Goal: Check status: Check status

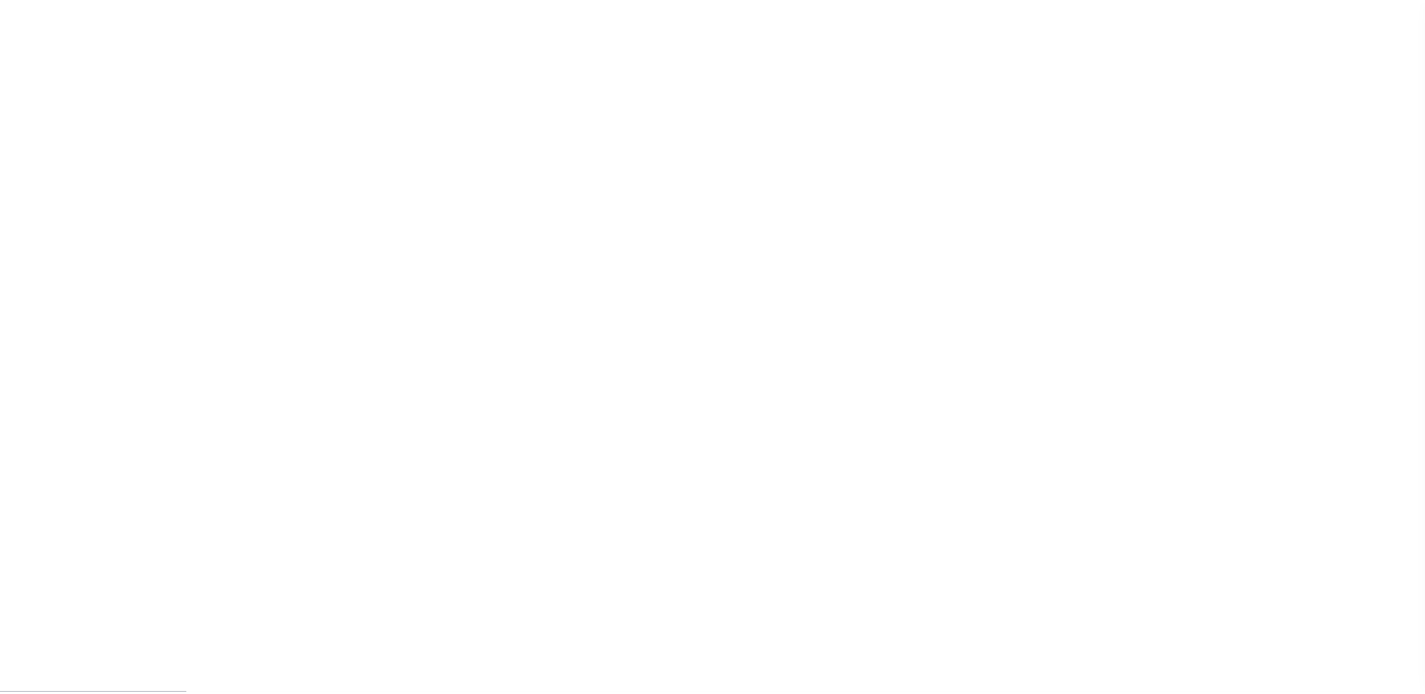
scroll to position [38, 0]
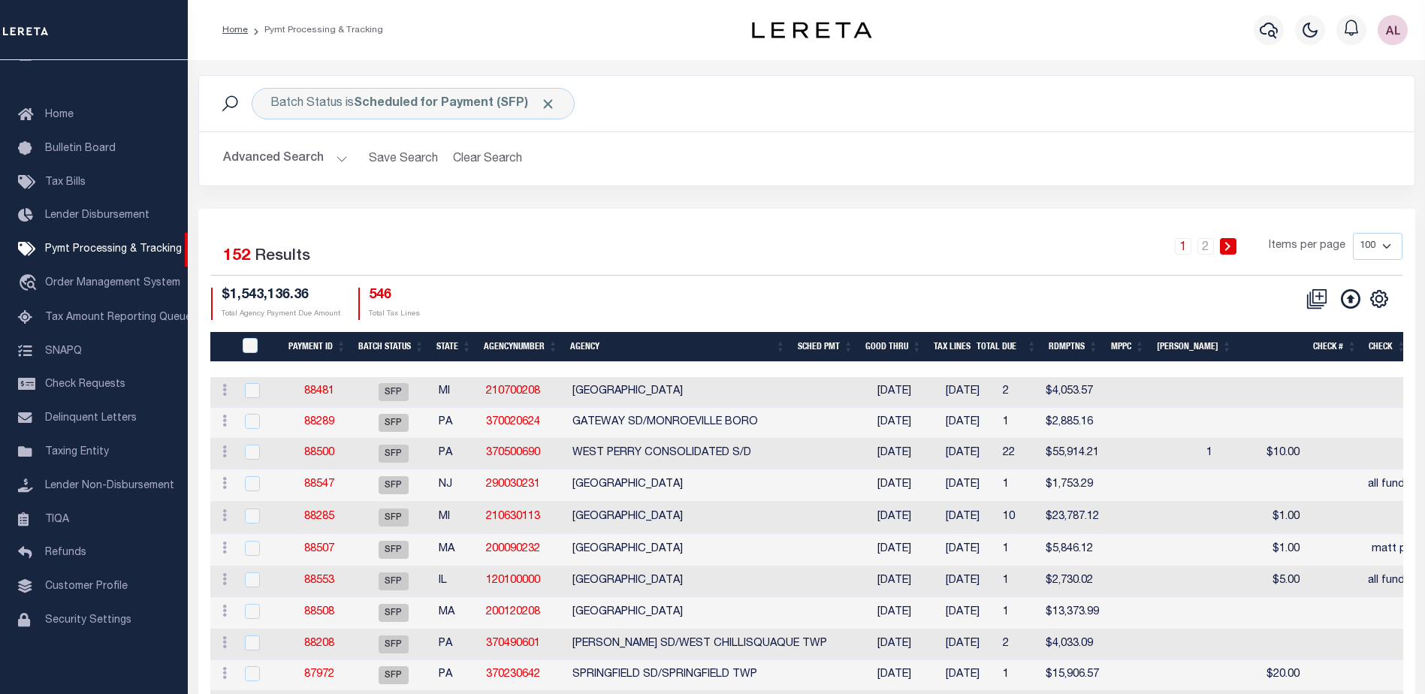
click at [1388, 243] on select "100 200 500 1000" at bounding box center [1378, 246] width 50 height 27
select select "1000"
click at [1353, 233] on select "100 200 500 1000" at bounding box center [1378, 246] width 50 height 27
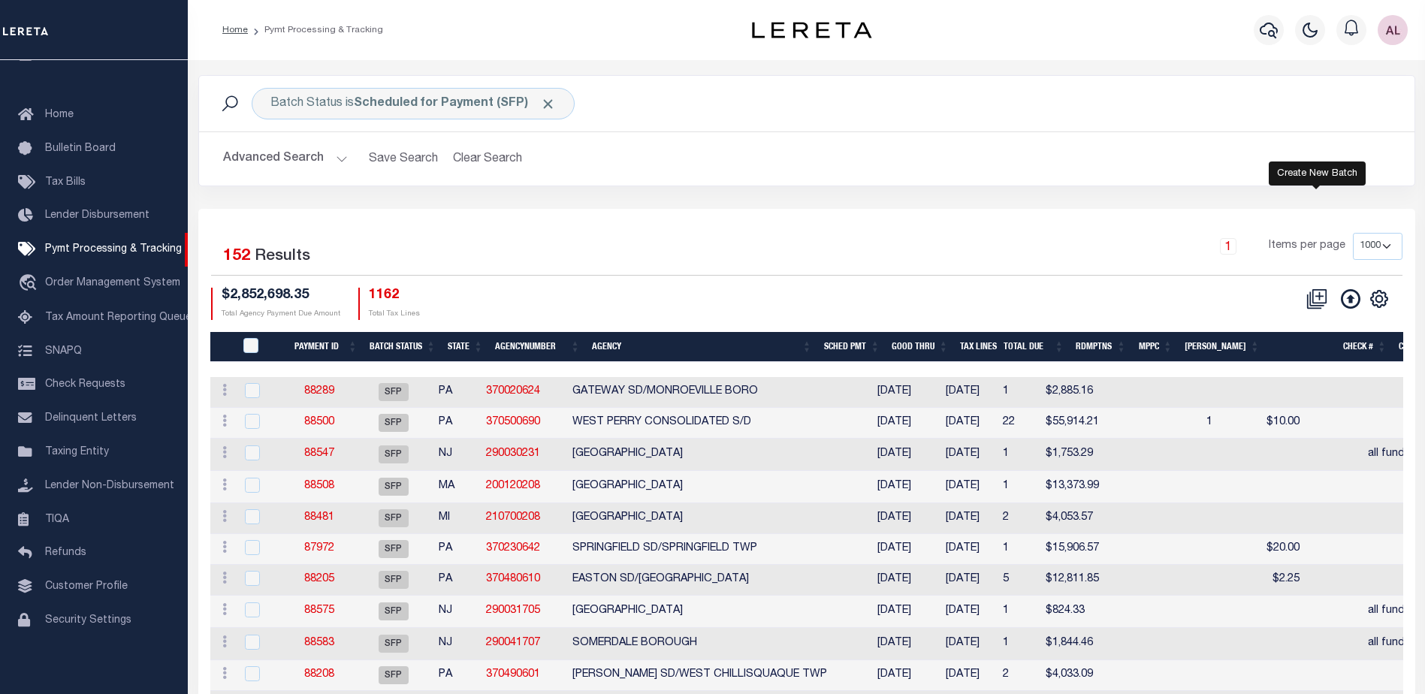
click at [1316, 298] on icon at bounding box center [1317, 299] width 21 height 21
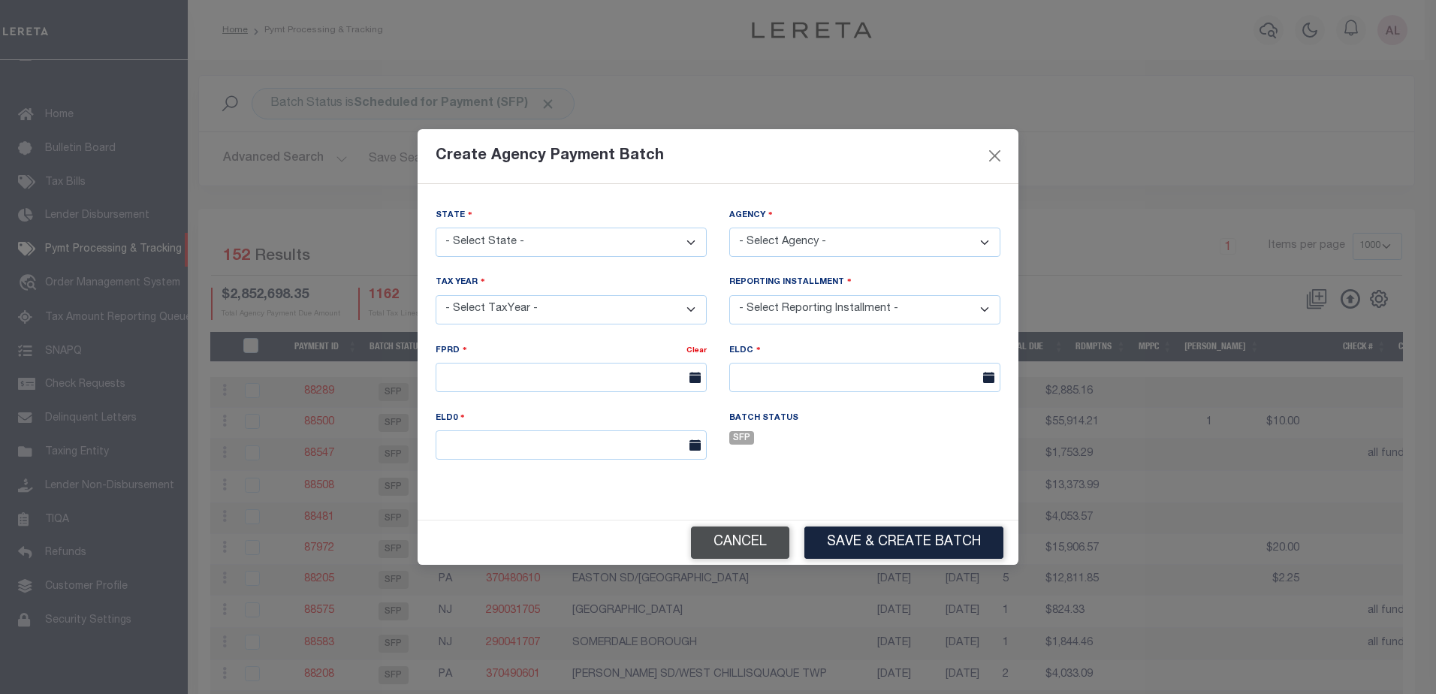
drag, startPoint x: 747, startPoint y: 542, endPoint x: 754, endPoint y: 533, distance: 11.3
click at [747, 540] on button "Cancel" at bounding box center [740, 543] width 98 height 32
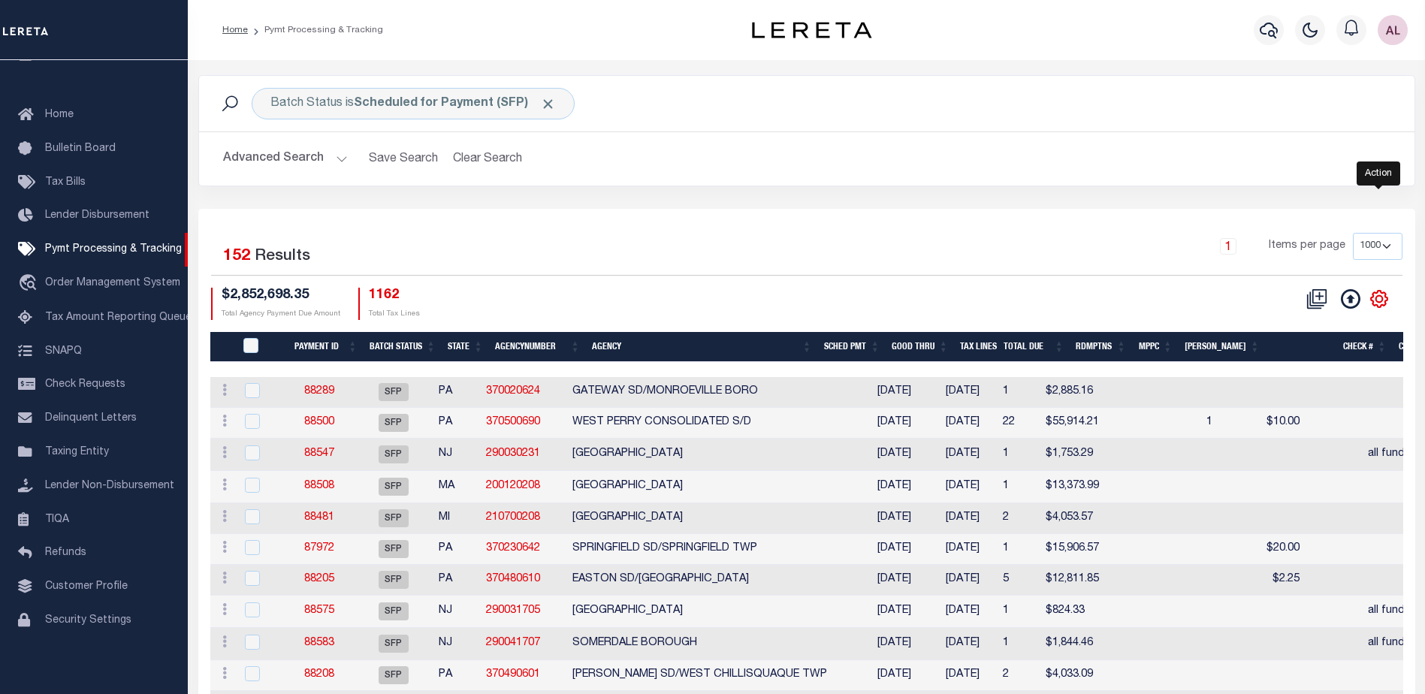
click at [1378, 295] on icon "" at bounding box center [1380, 299] width 20 height 20
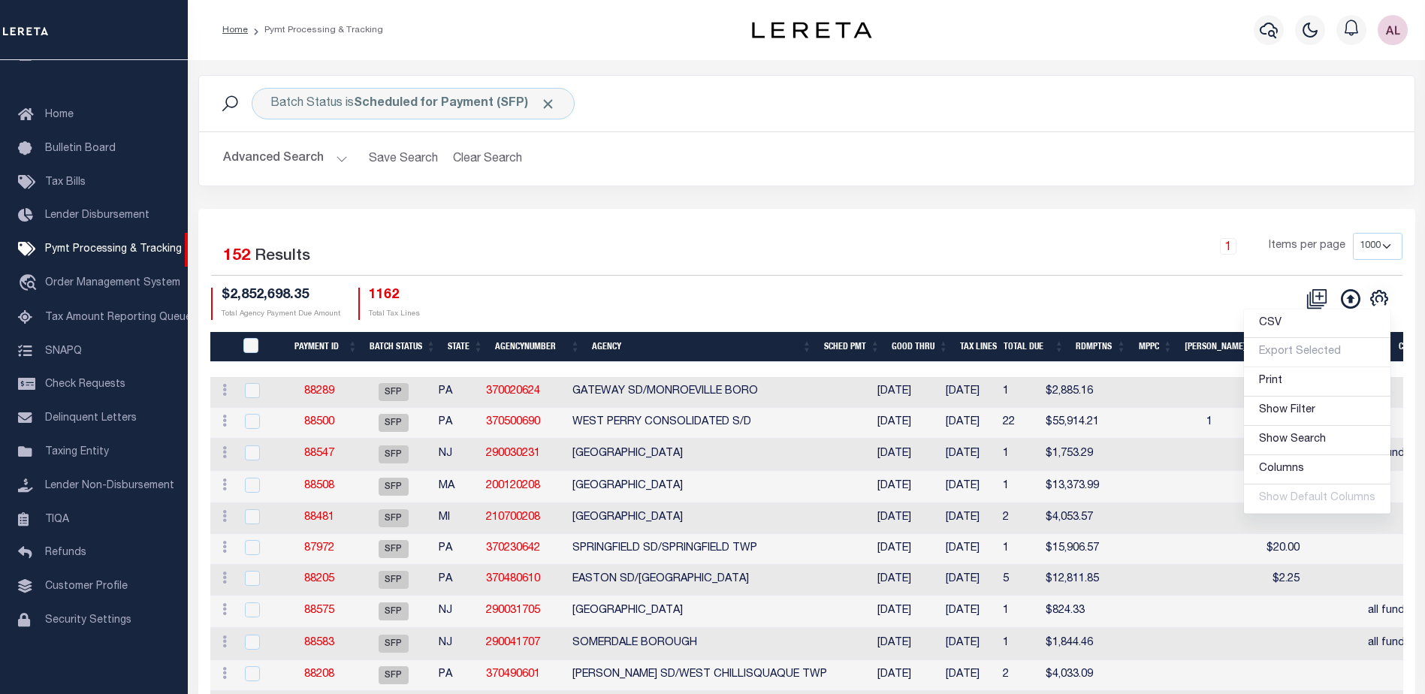
drag, startPoint x: 1153, startPoint y: 234, endPoint x: 1421, endPoint y: 336, distance: 286.0
click at [1279, 310] on div "Selected 152 Results 1 Items per page 100 200 500 1000 $2,852,698.35 Total Agen…" at bounding box center [807, 276] width 1216 height 86
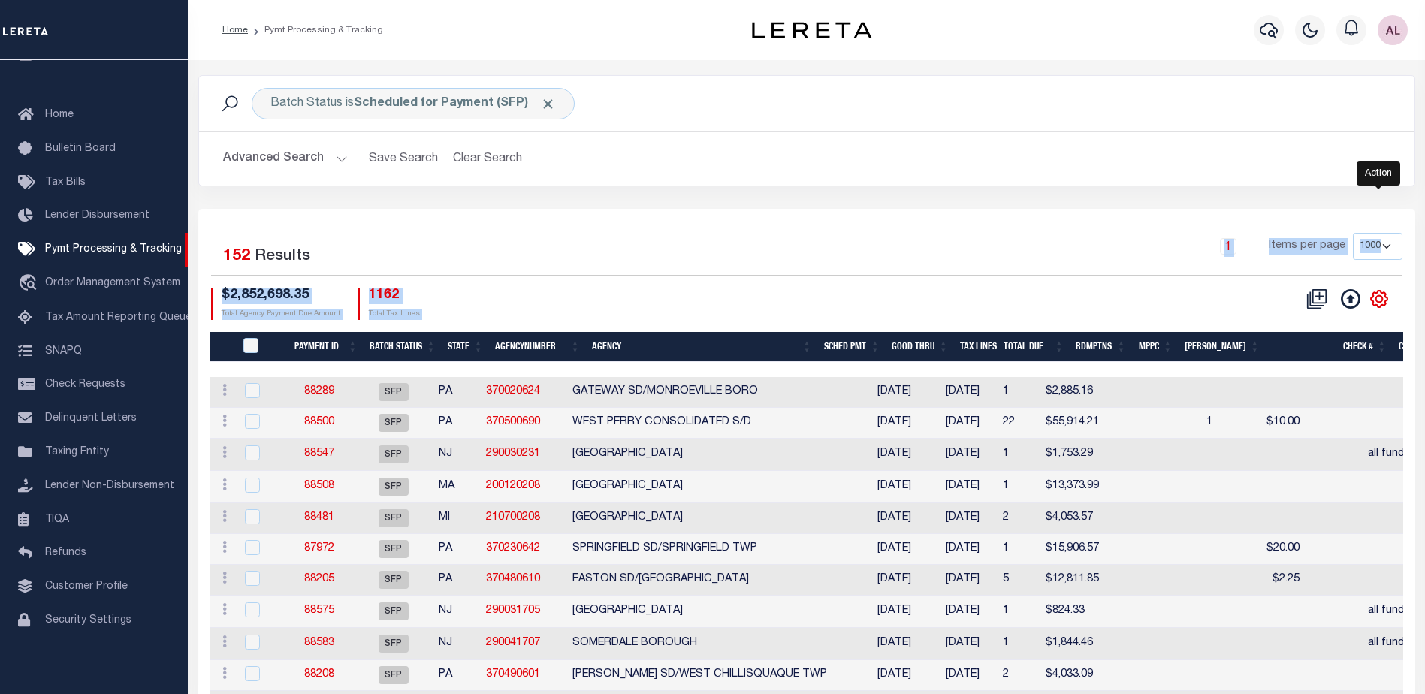
click at [1378, 297] on icon "" at bounding box center [1379, 298] width 7 height 7
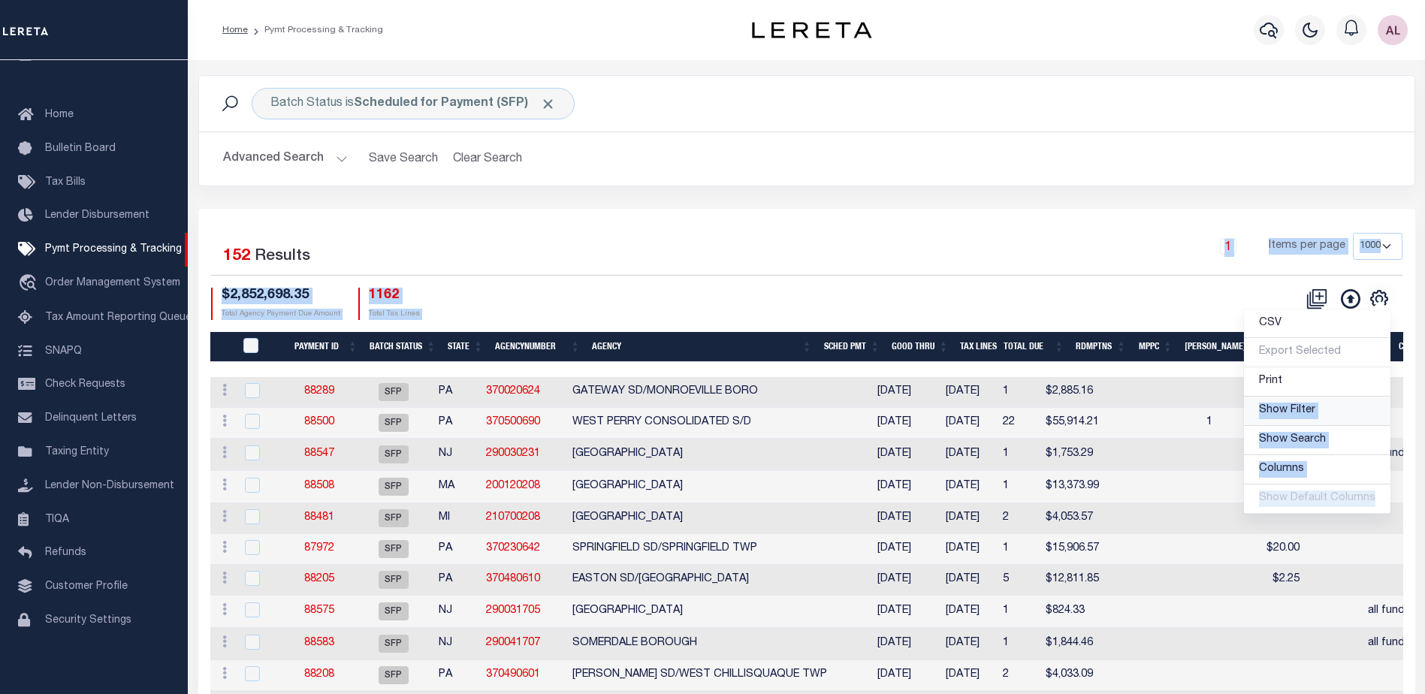
click at [1278, 409] on span "Show Filter" at bounding box center [1287, 410] width 56 height 11
select select
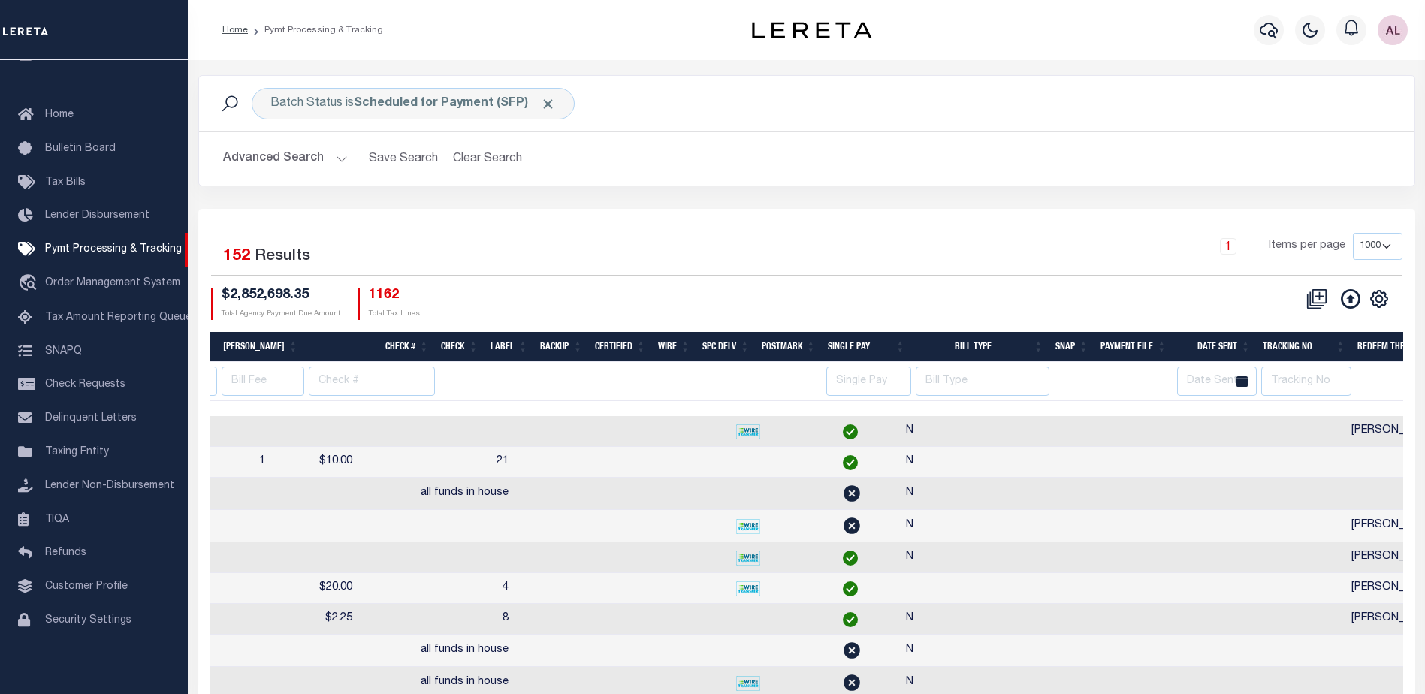
scroll to position [0, 1129]
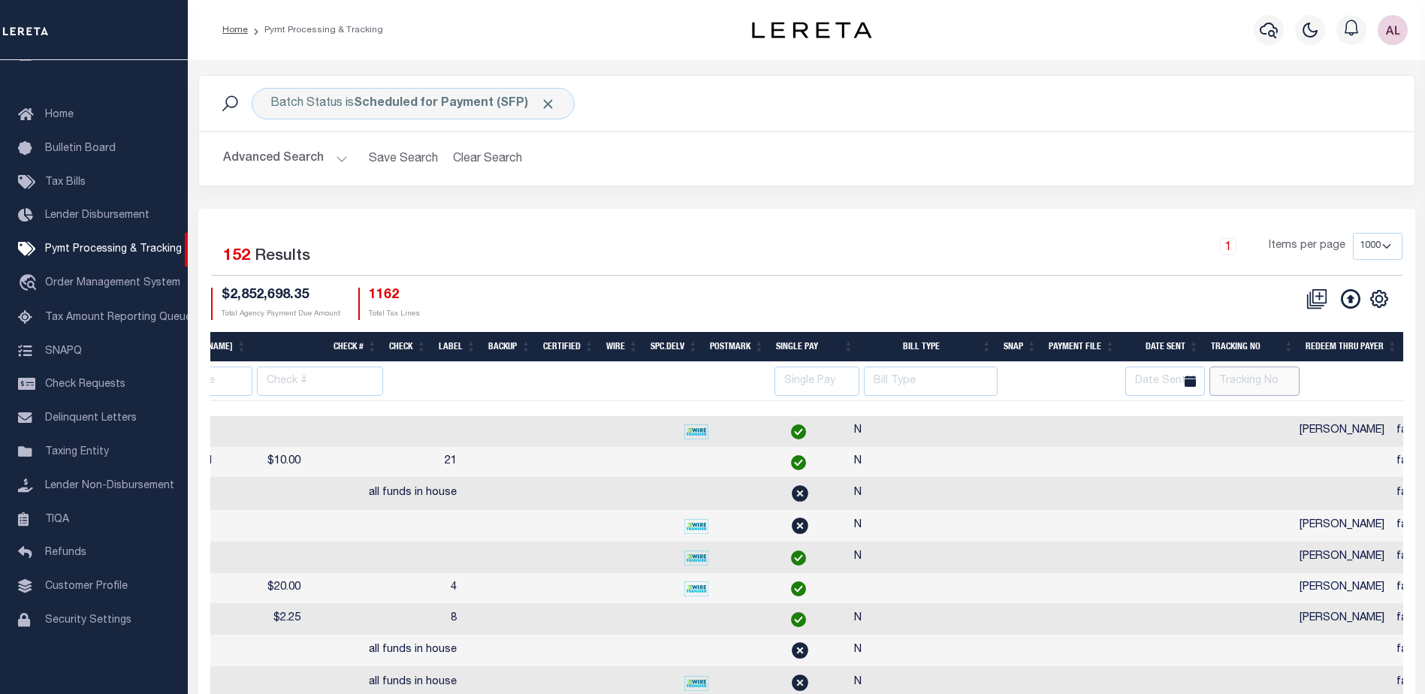
click at [1255, 380] on input "text" at bounding box center [1255, 381] width 90 height 29
type input "[PERSON_NAME]"
click at [1091, 234] on div "1 Items per page 100 200 500 1000" at bounding box center [959, 252] width 888 height 39
select select
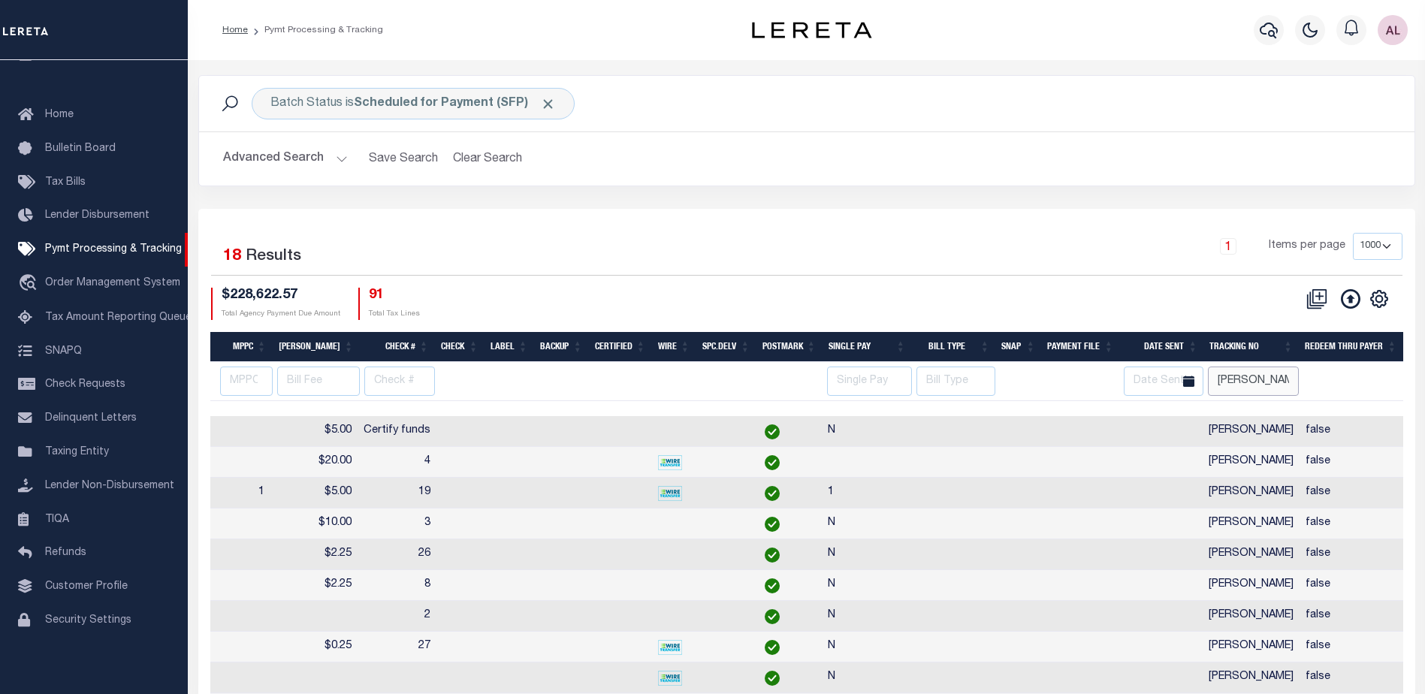
scroll to position [0, 1038]
select select
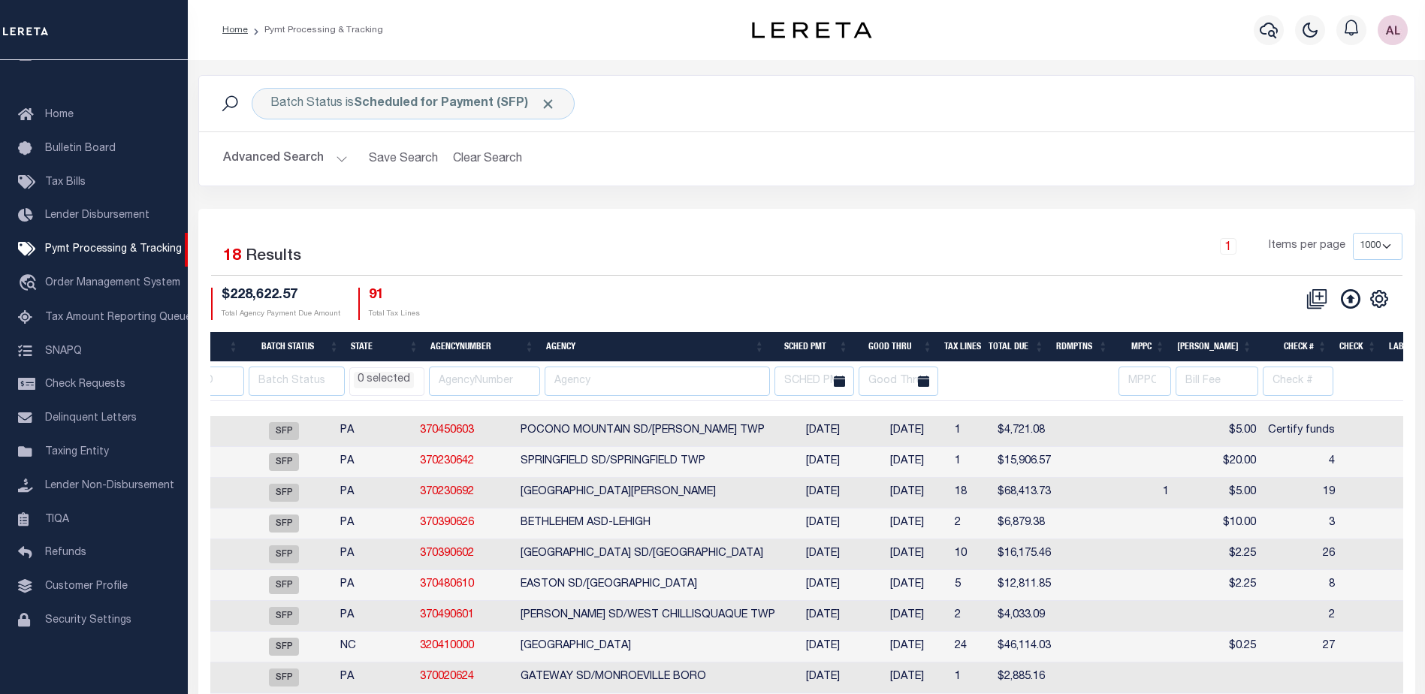
scroll to position [0, 0]
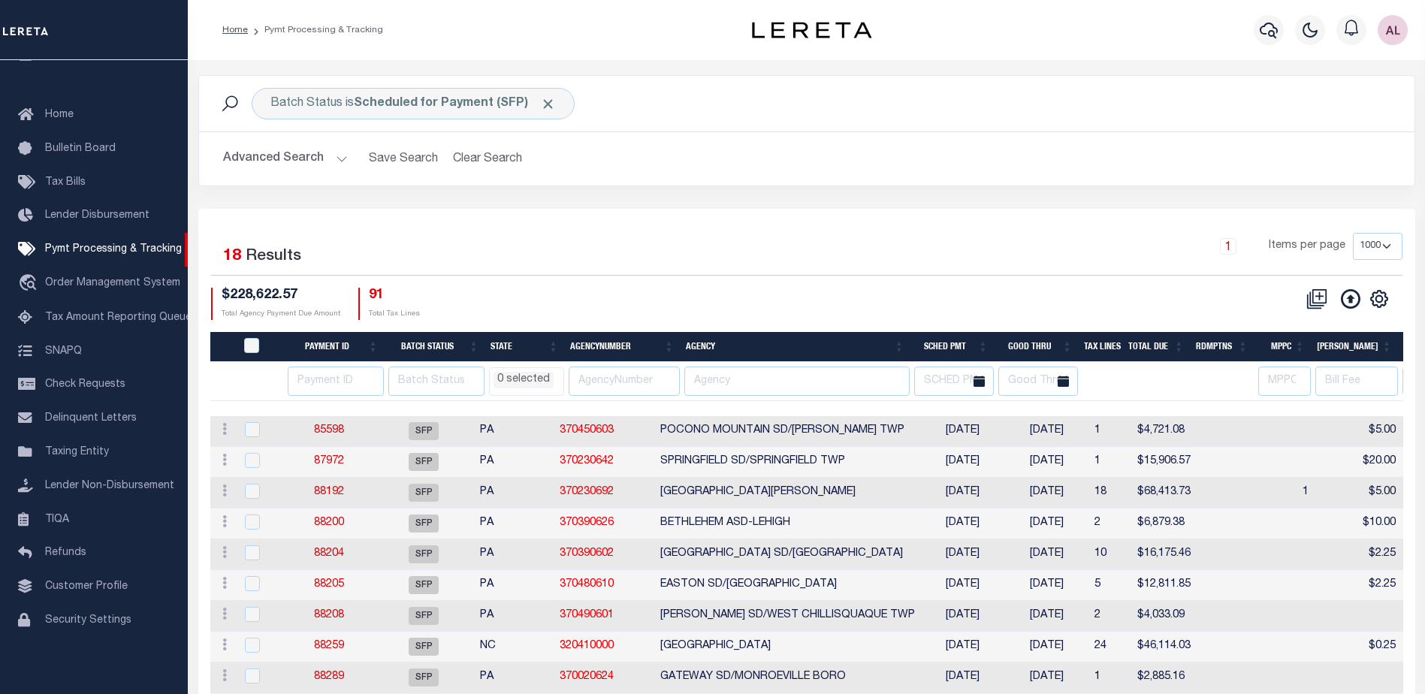
click at [1032, 345] on th "Good Thru" at bounding box center [1036, 347] width 84 height 31
select select
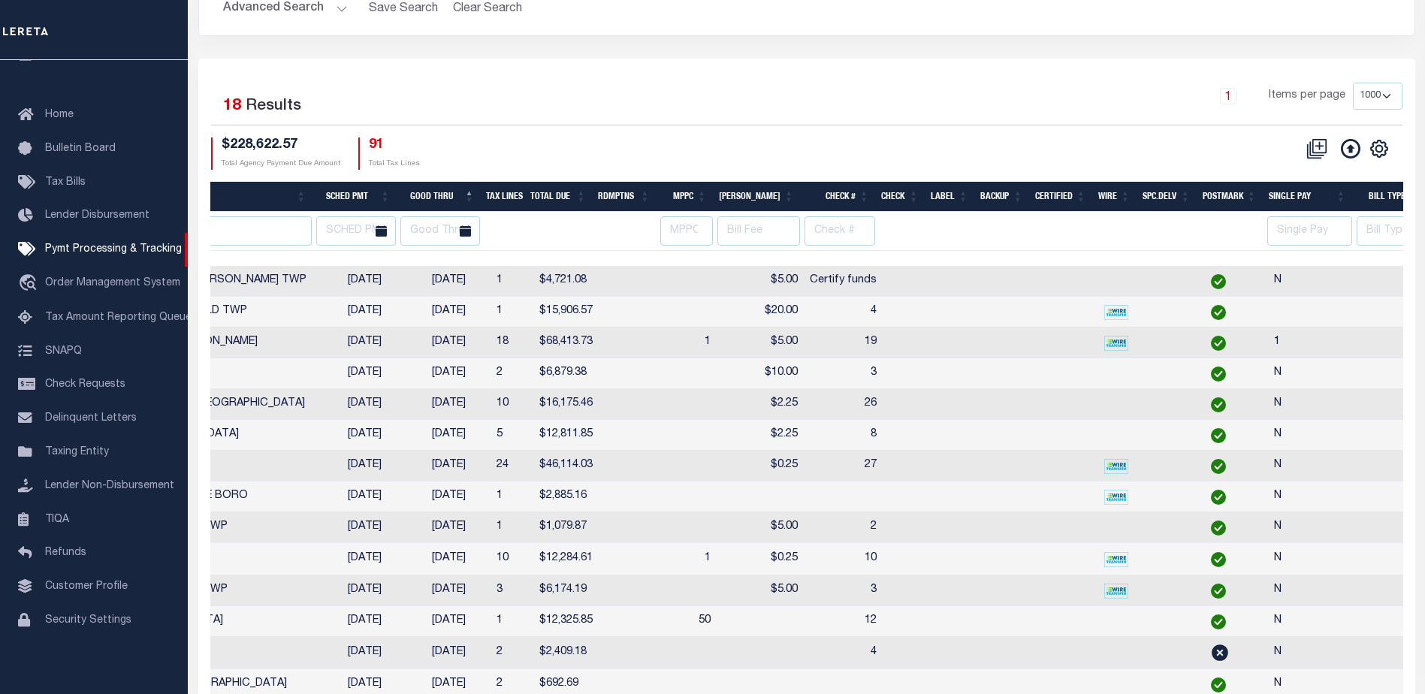
scroll to position [0, 617]
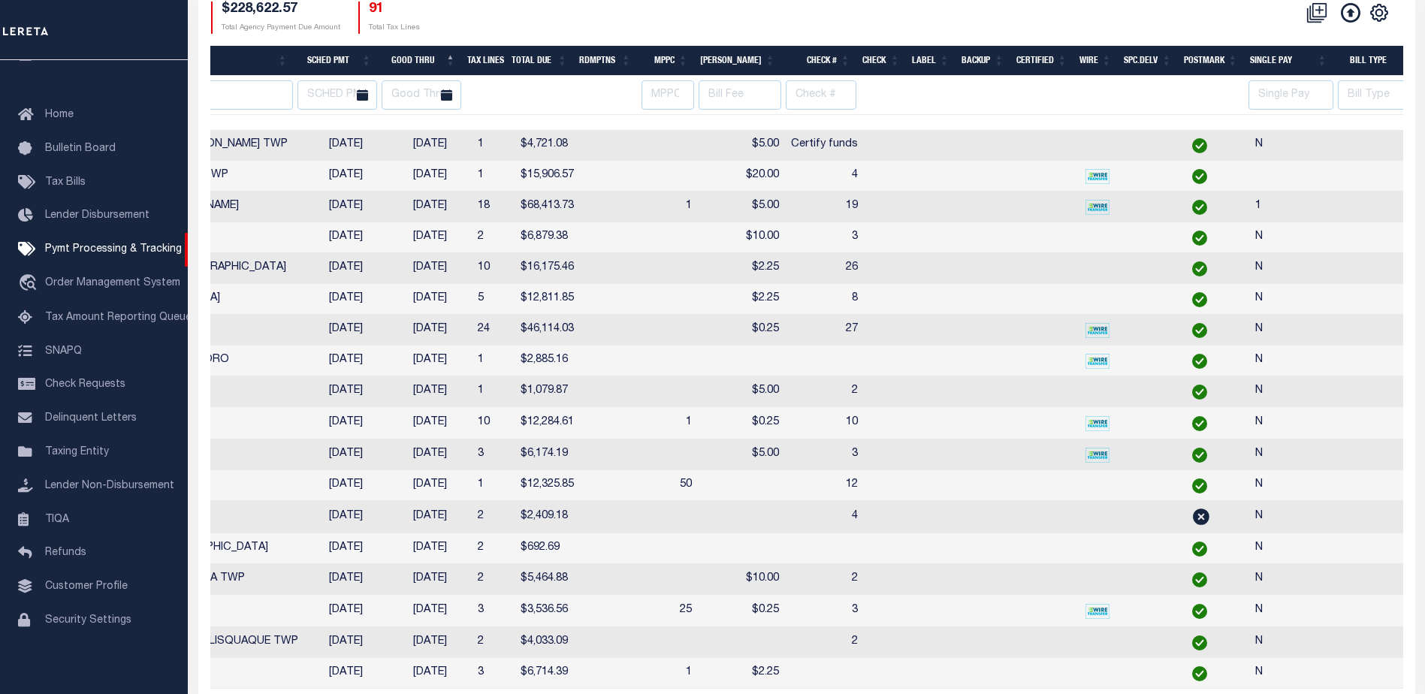
select select
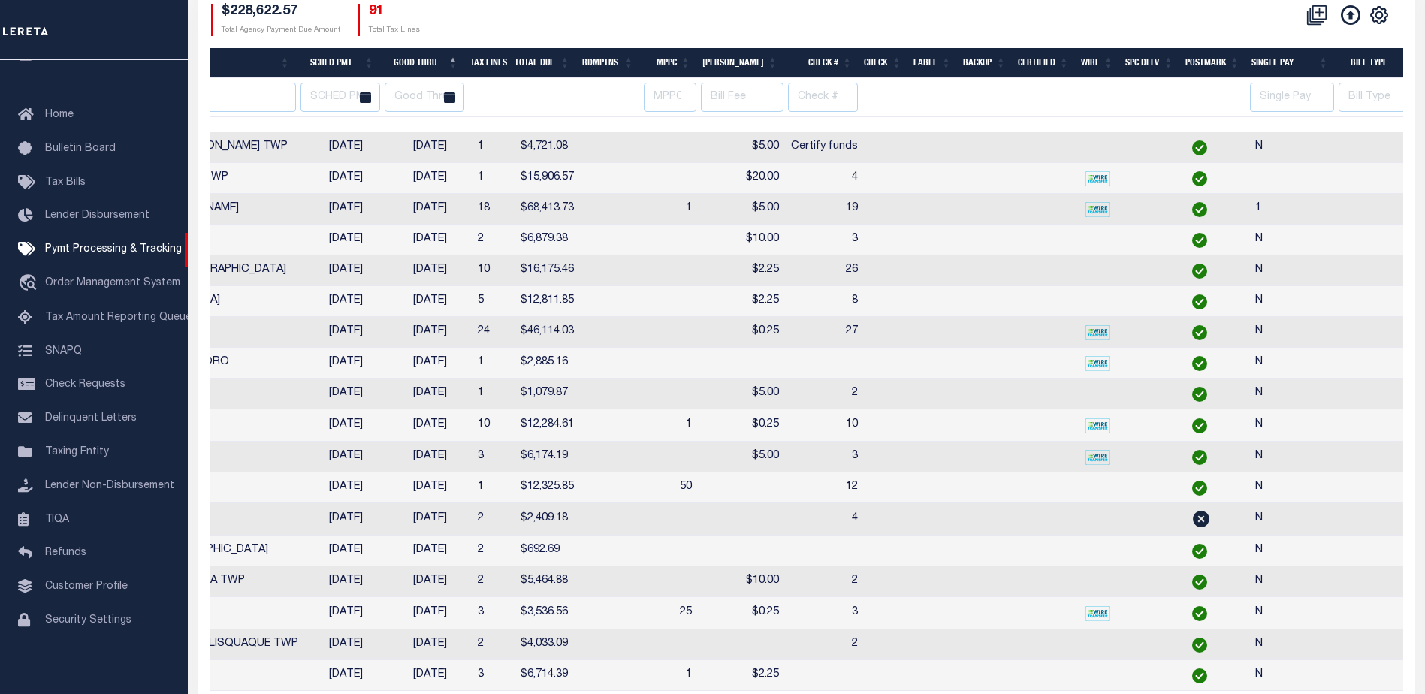
select select
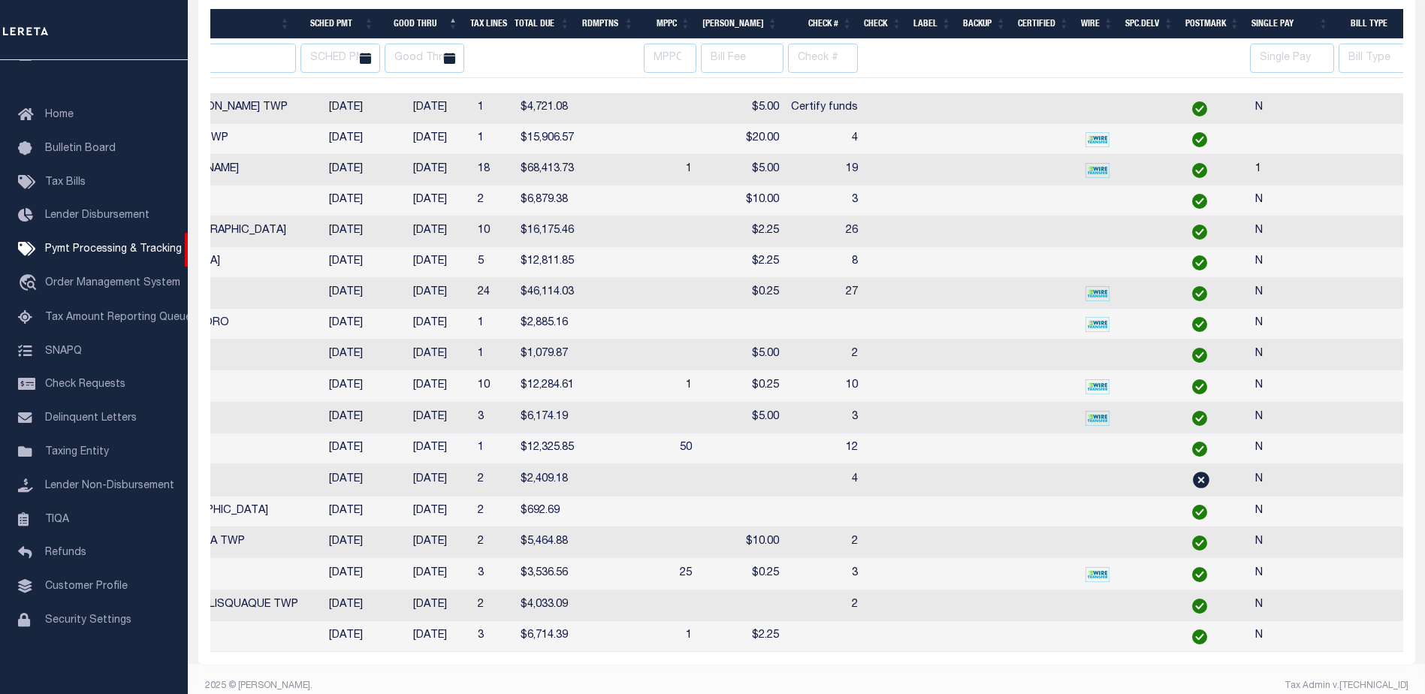
select select
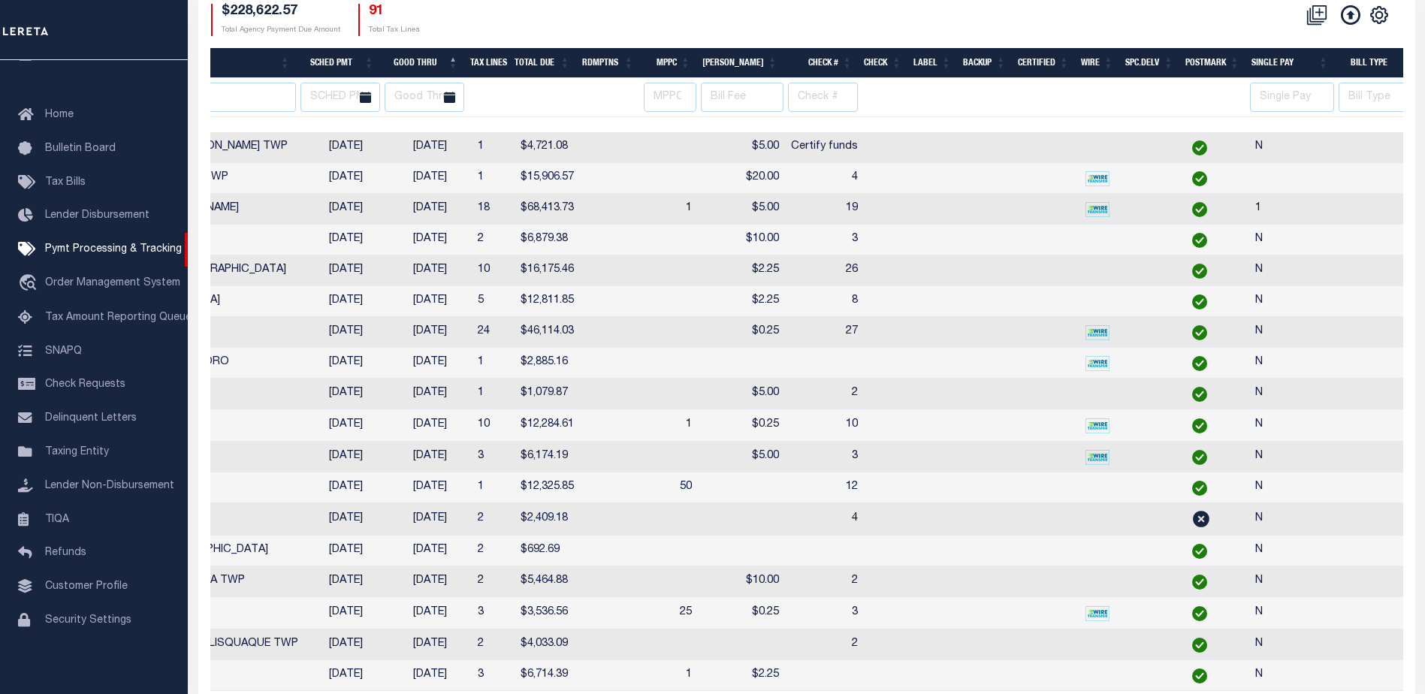
select select
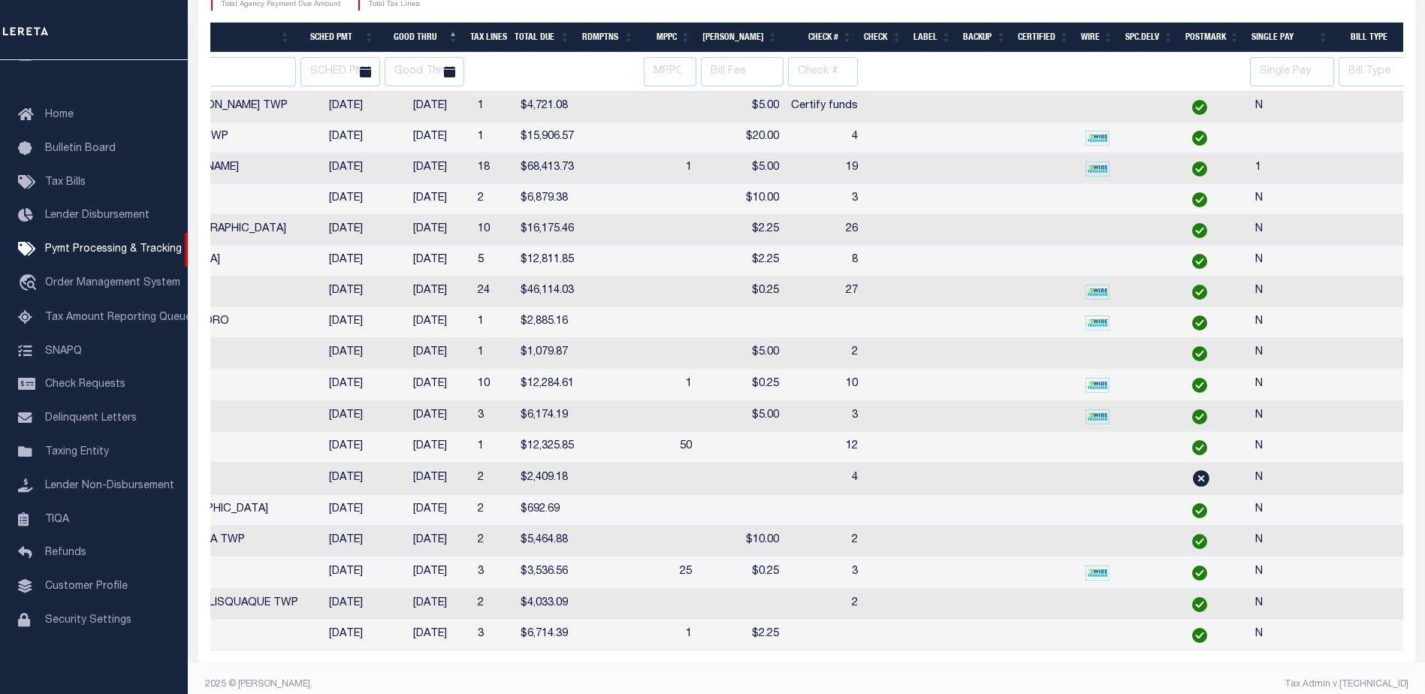
select select
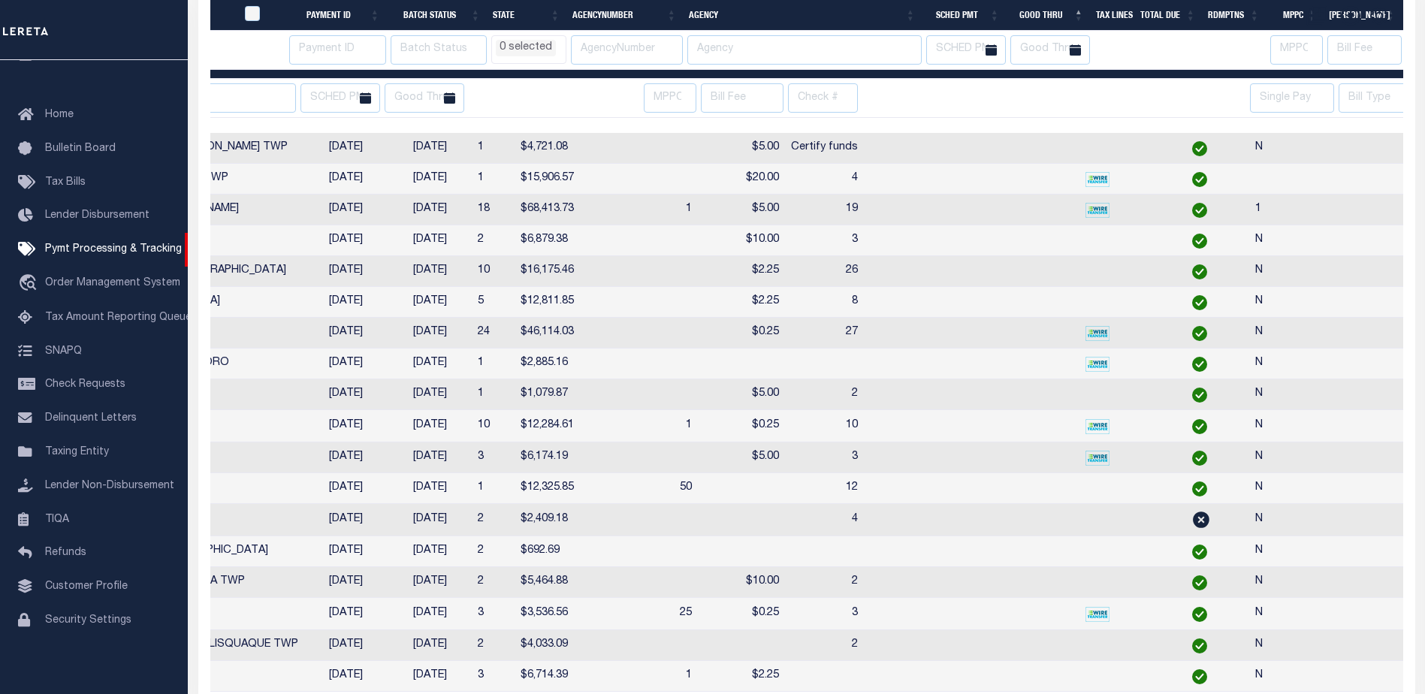
select select
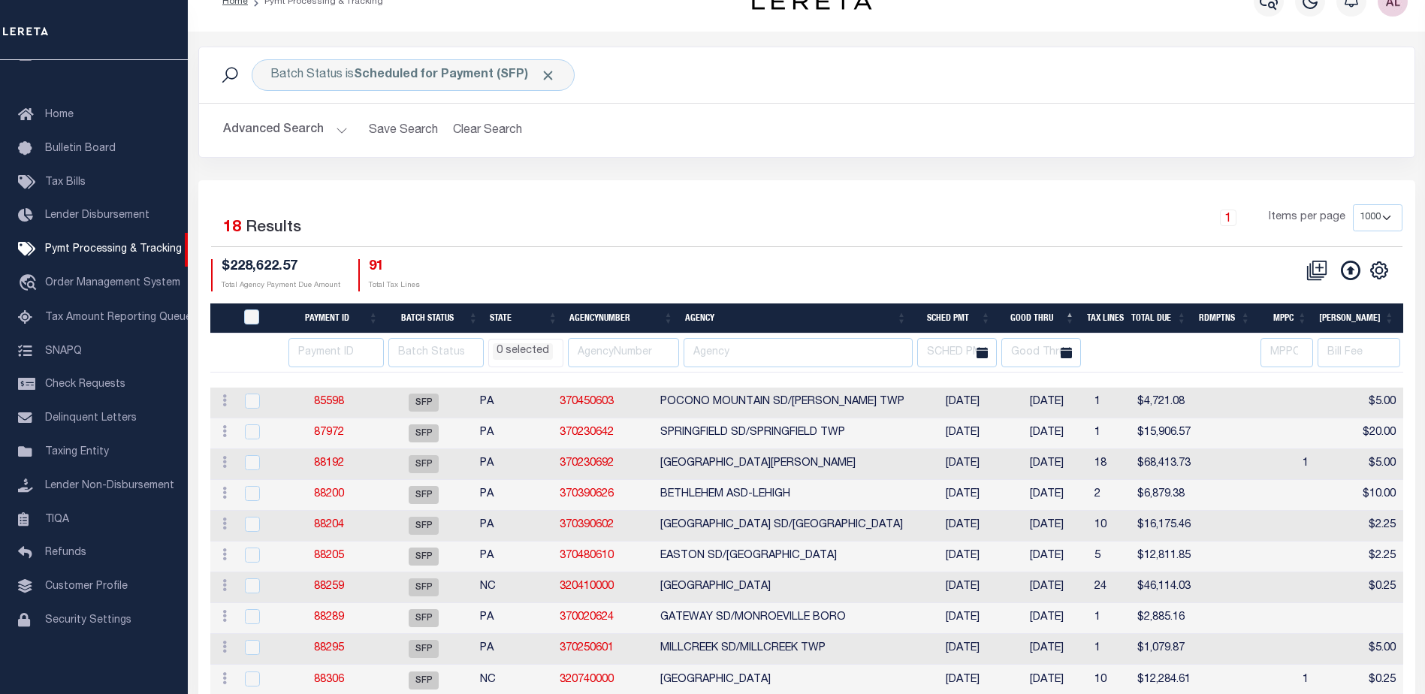
scroll to position [0, 0]
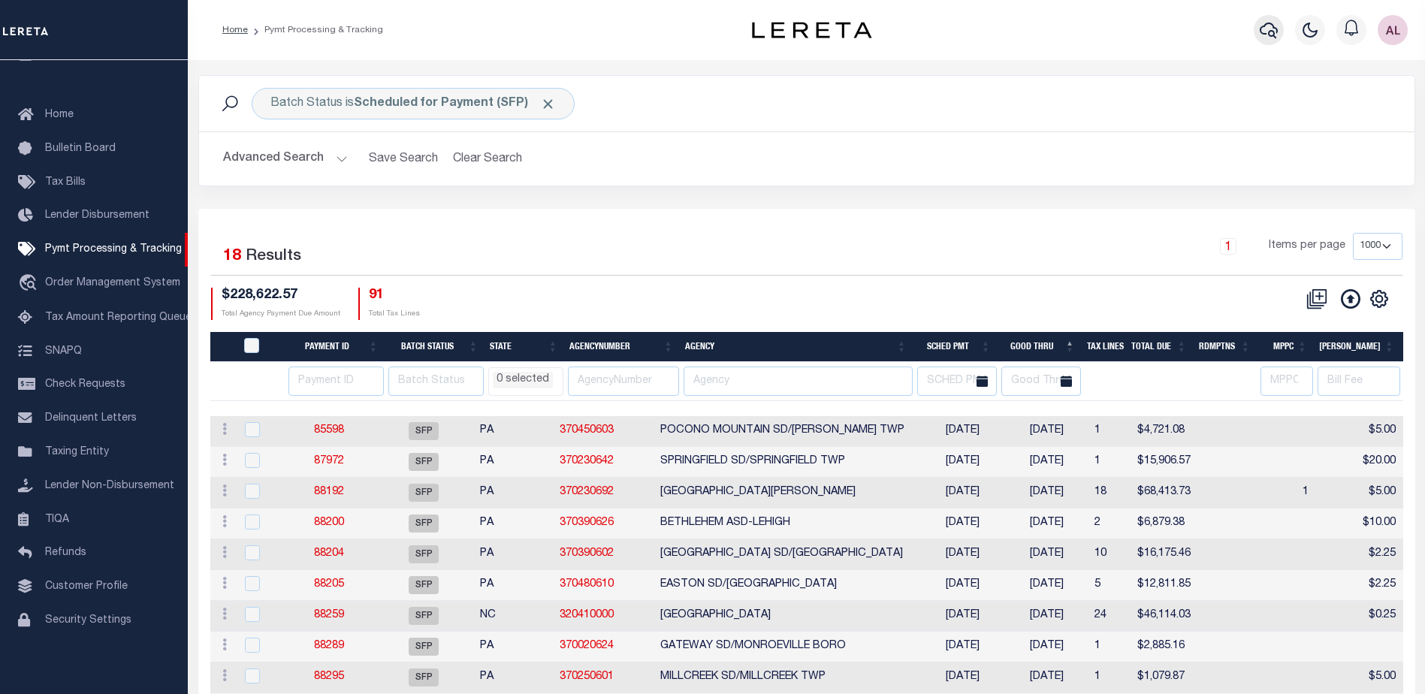
click at [1267, 32] on icon "button" at bounding box center [1269, 30] width 18 height 18
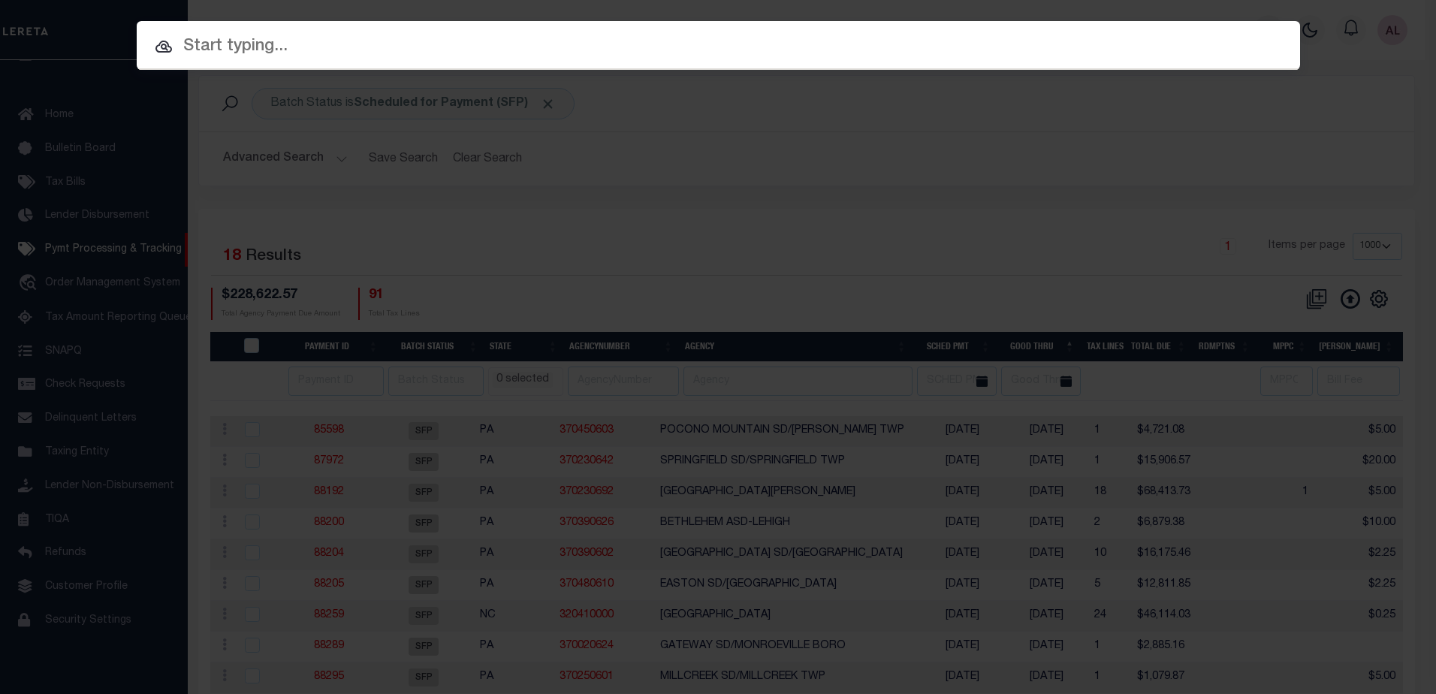
click at [250, 46] on input "text" at bounding box center [719, 47] width 1164 height 26
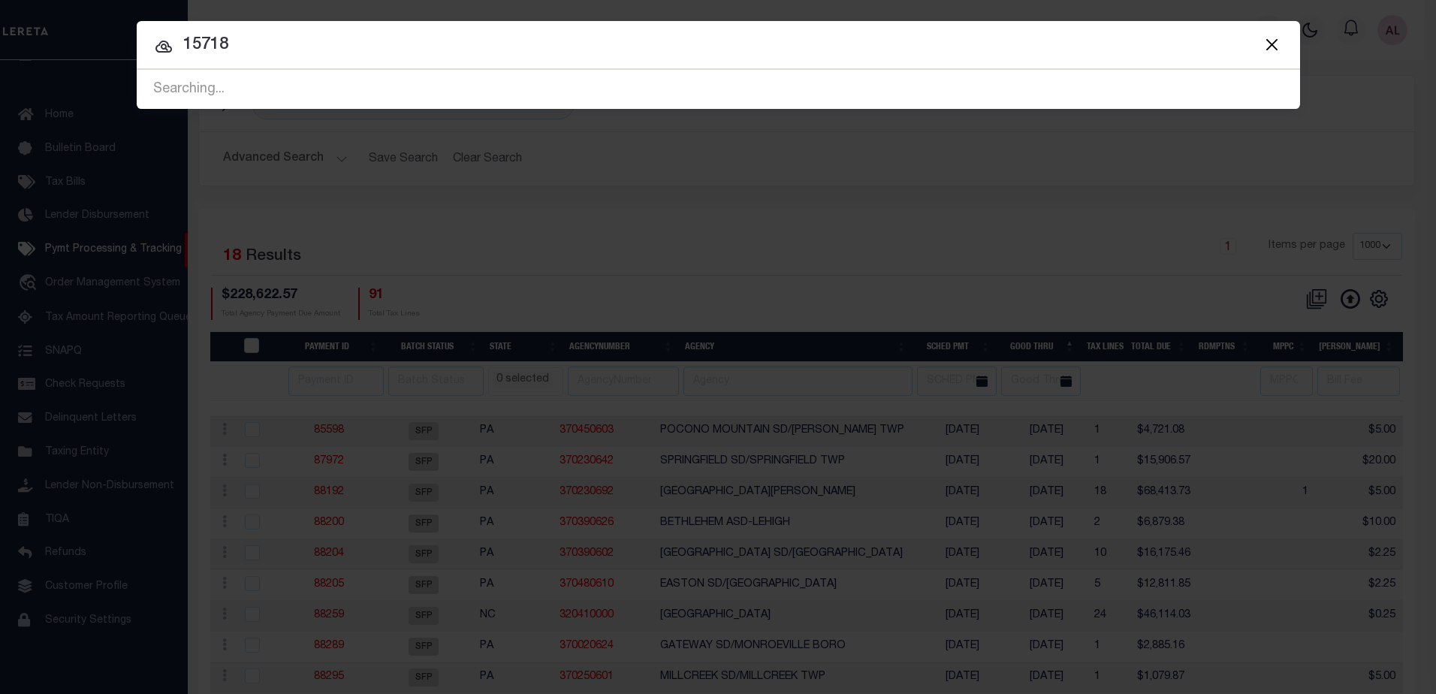
type input "15718"
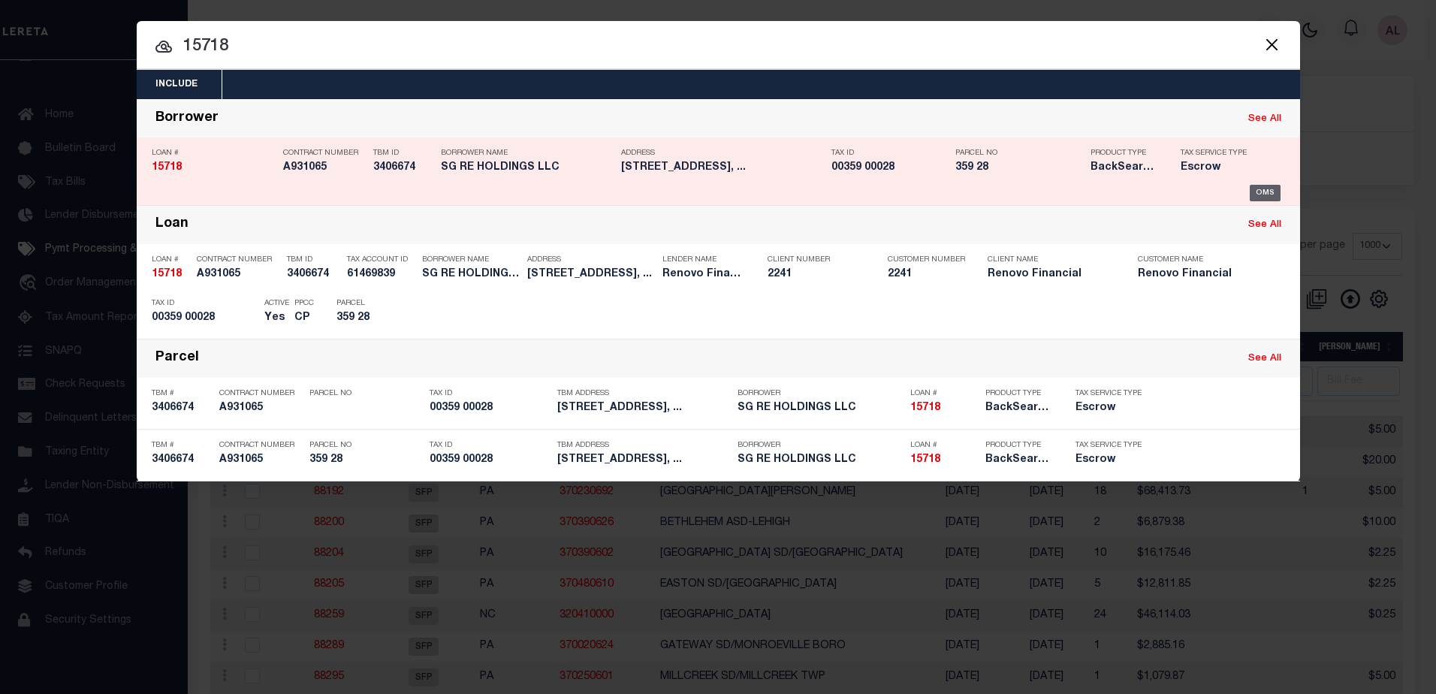
click at [1266, 194] on div "OMS" at bounding box center [1265, 193] width 31 height 17
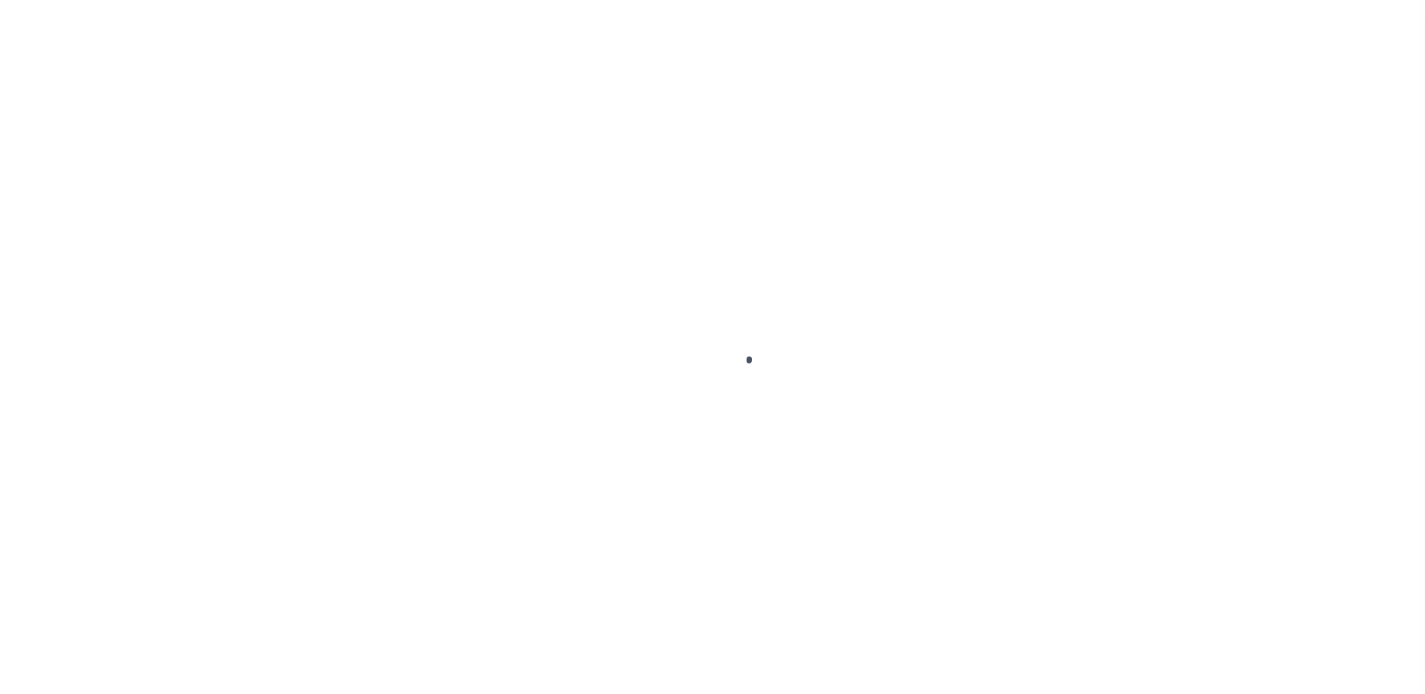
type input "15718"
type input "SG RE HOLDINGS LLC"
select select
type input "1202 Bittersweet Court"
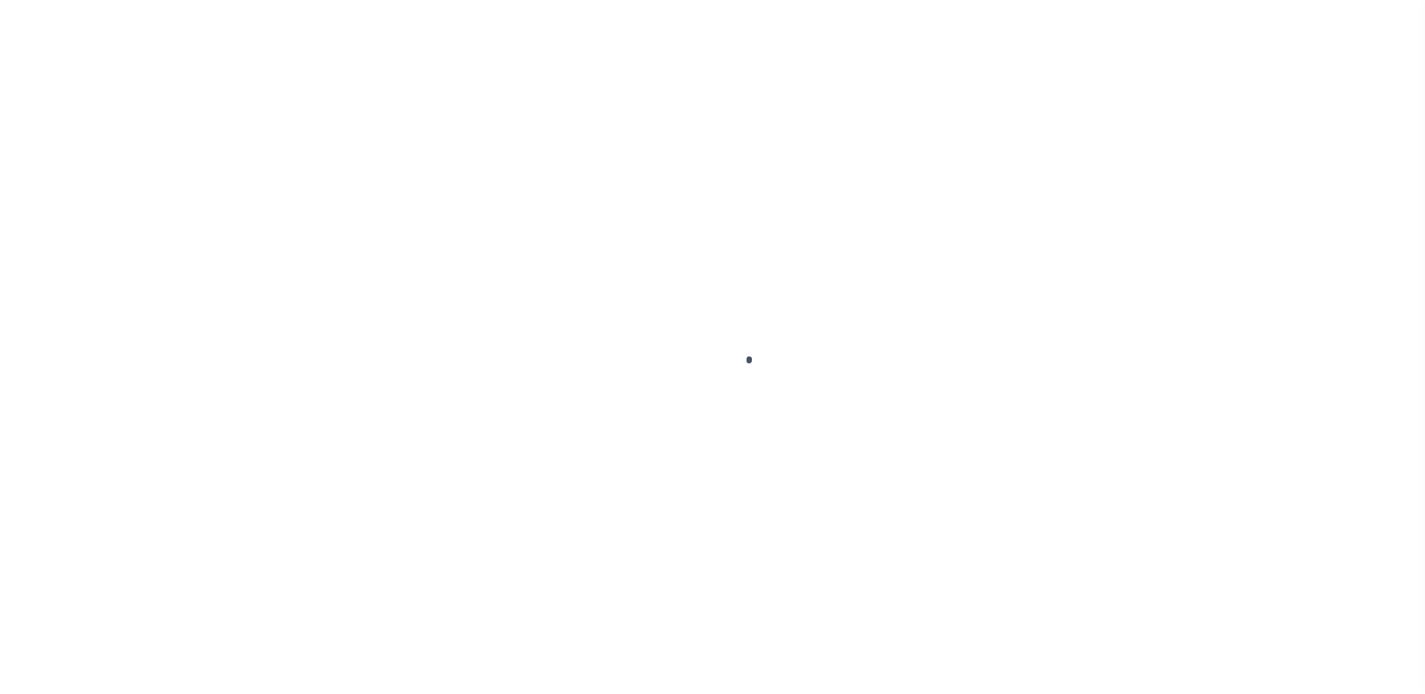
type input "Marlton NJ 08053"
select select "10"
select select "Escrow"
type input "204 Oak Street East"
select select
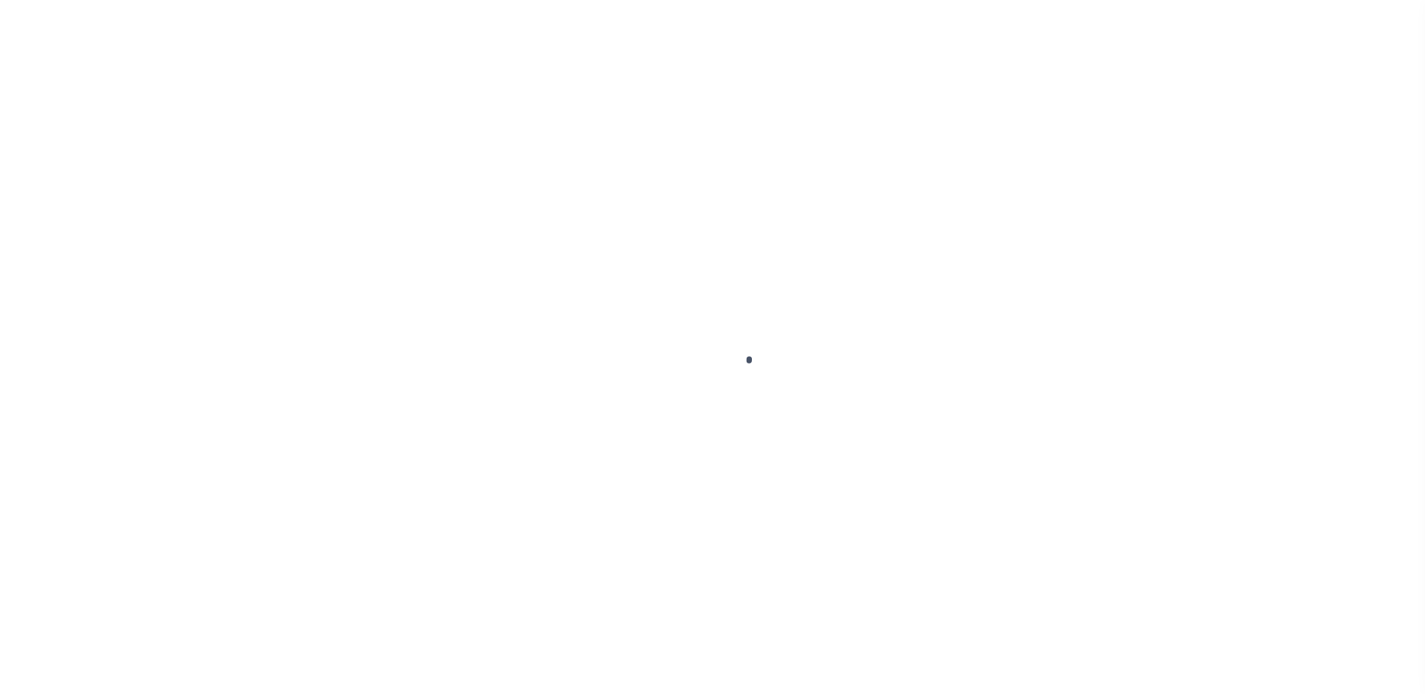
type input "Millville, NJ 08332"
type input "a0kUS0000073DxZ"
type input "NJ"
select select
type textarea "LEGAL REQUIRED"
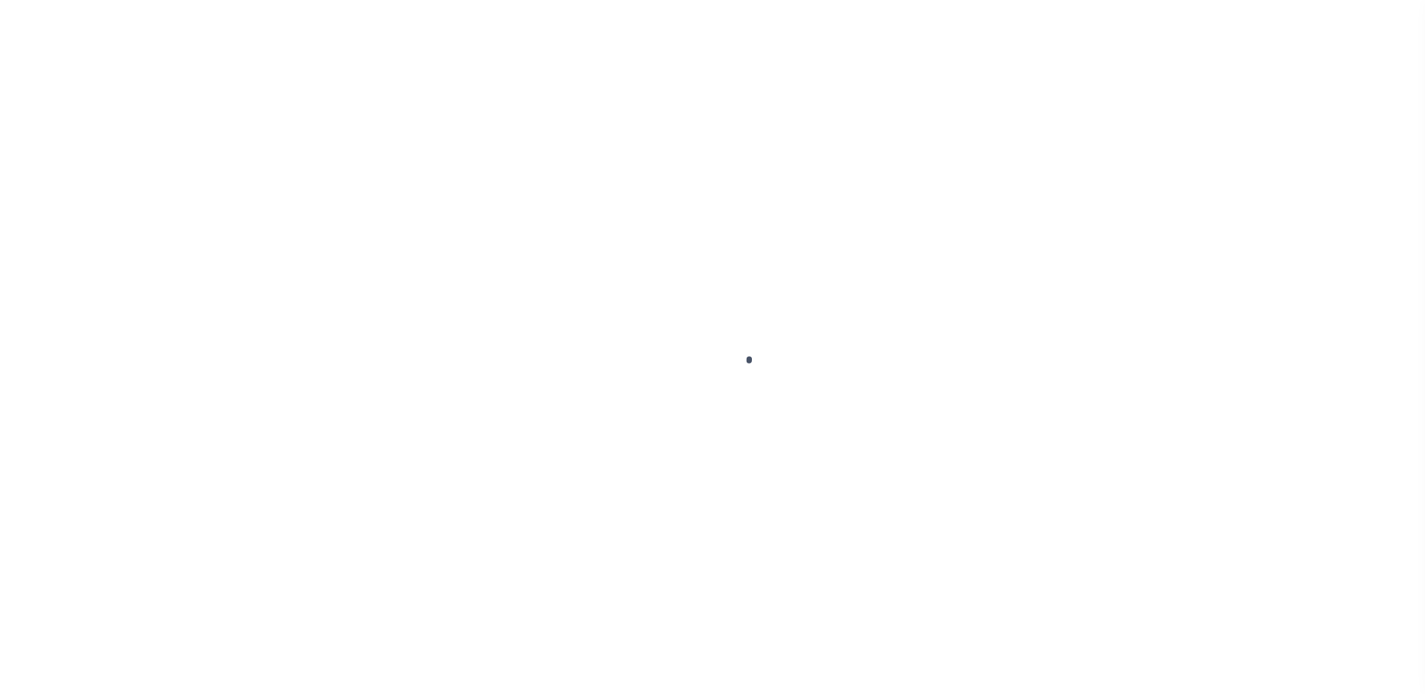
type textarea "Liability Limited to Customer Provided Parcel"
select select "14701"
select select "25066"
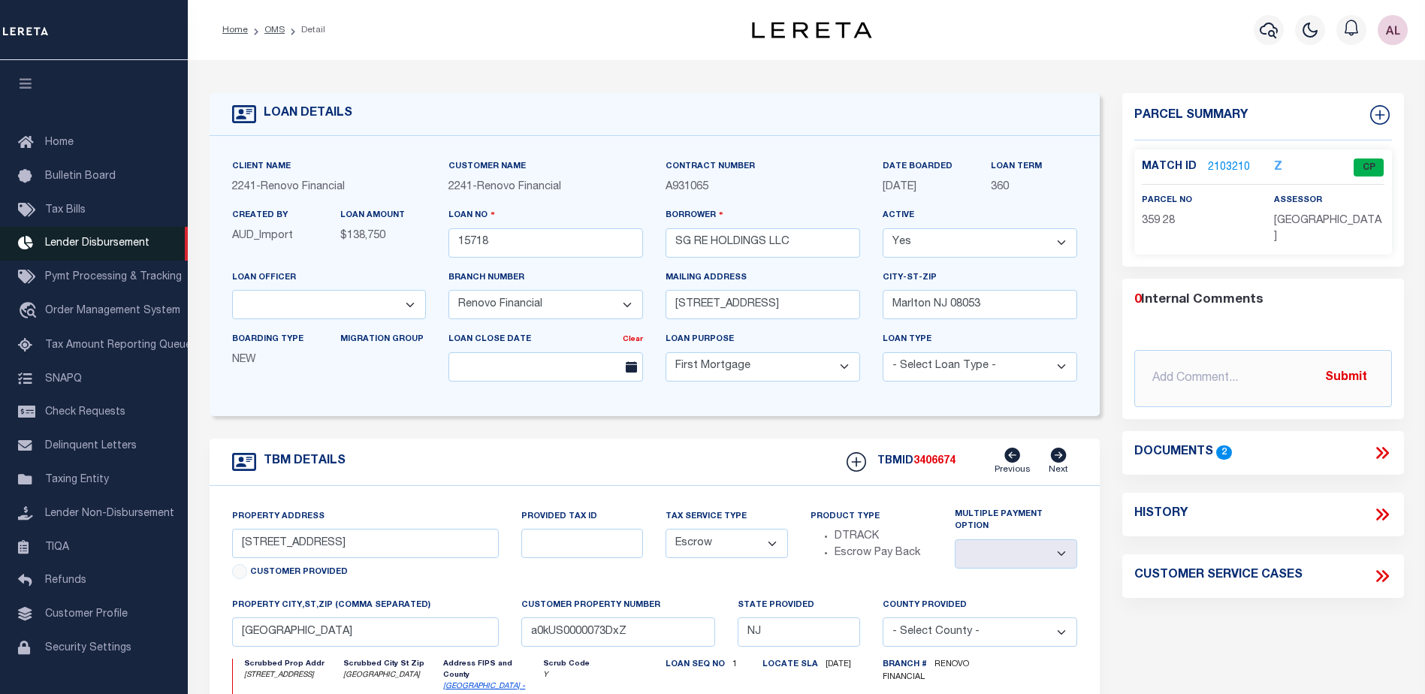
click at [74, 242] on span "Lender Disbursement" at bounding box center [97, 243] width 104 height 11
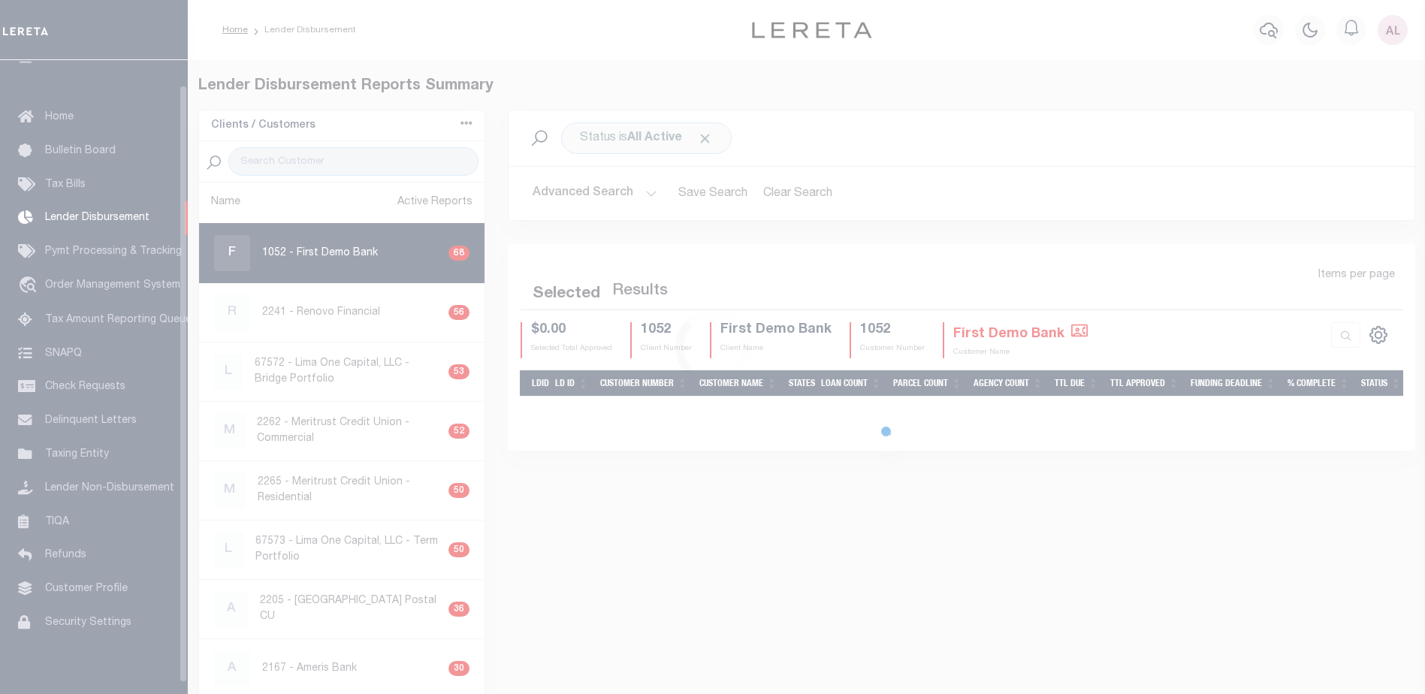
scroll to position [26, 0]
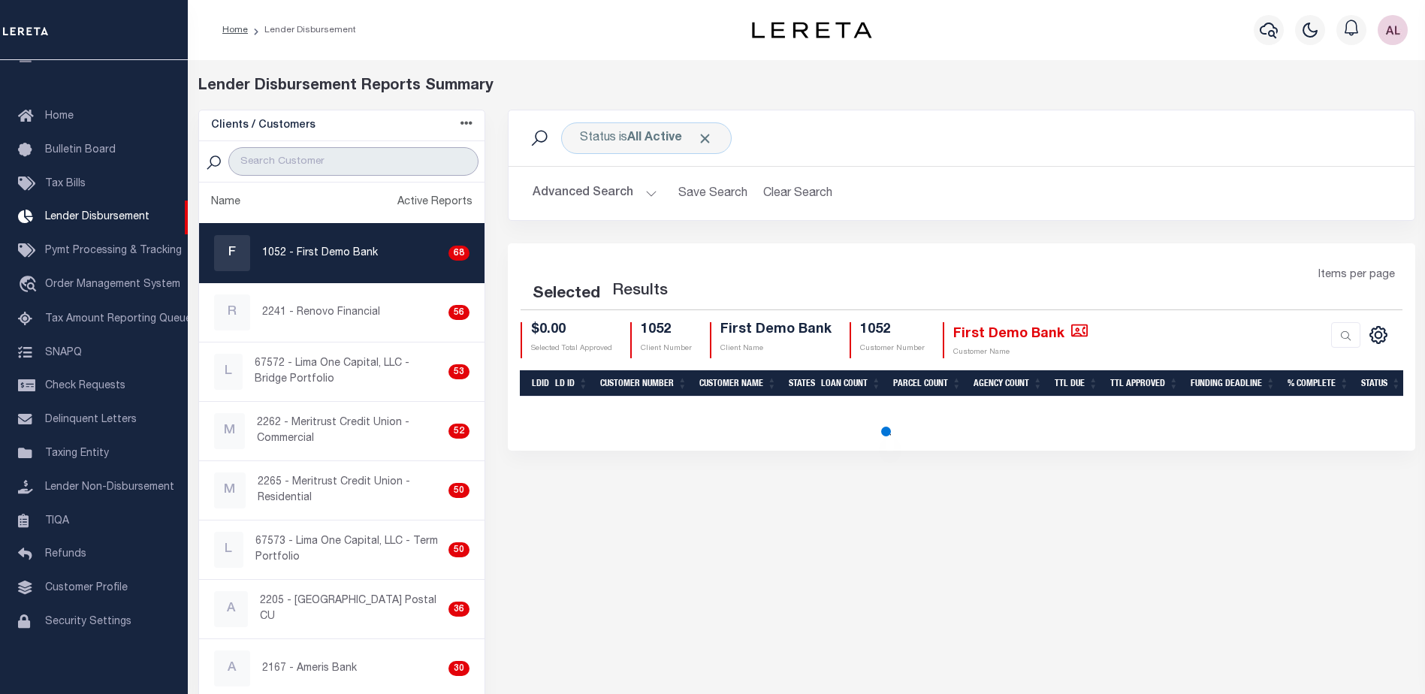
click at [298, 153] on input "search" at bounding box center [353, 161] width 250 height 29
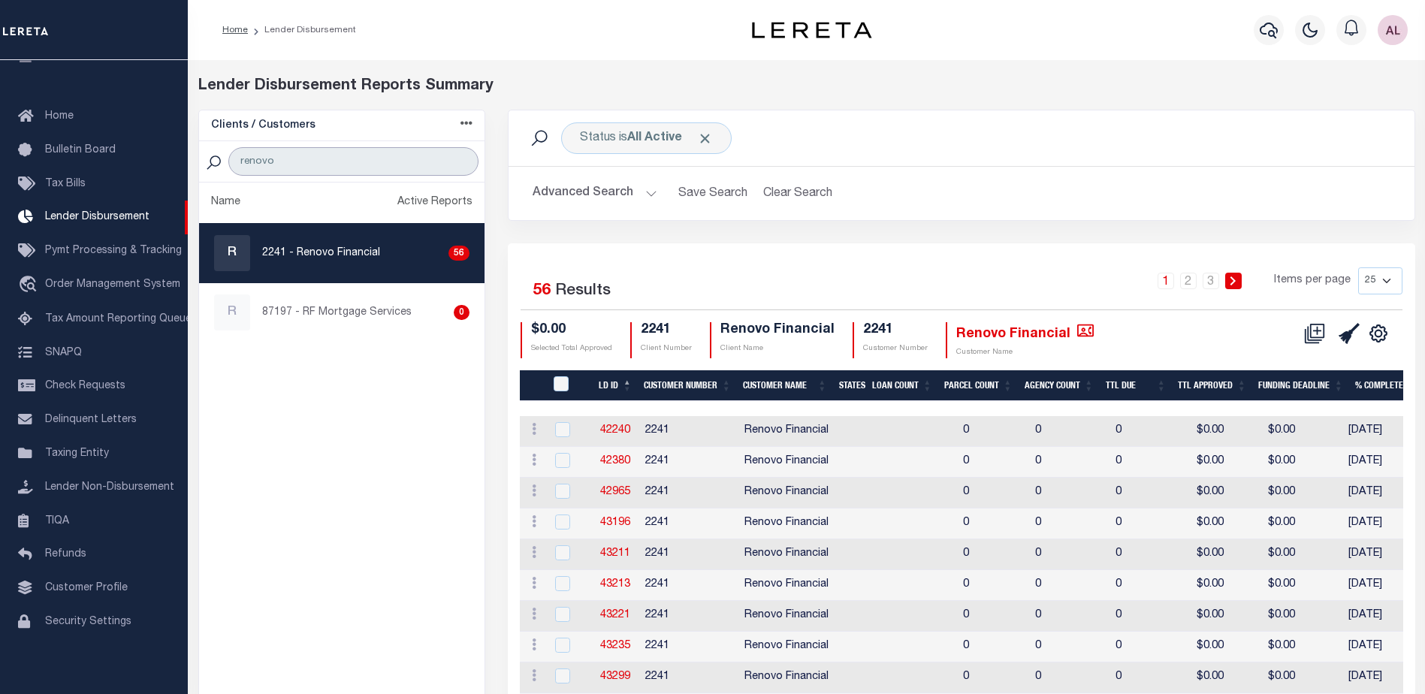
type input "renovo"
click at [1389, 279] on select "25 50 100 200" at bounding box center [1380, 280] width 44 height 27
select select "200"
click at [1358, 267] on select "25 50 100 200" at bounding box center [1380, 280] width 44 height 27
click at [1071, 289] on div "1 2 3 Items per page 25 50 100 200" at bounding box center [1075, 286] width 656 height 39
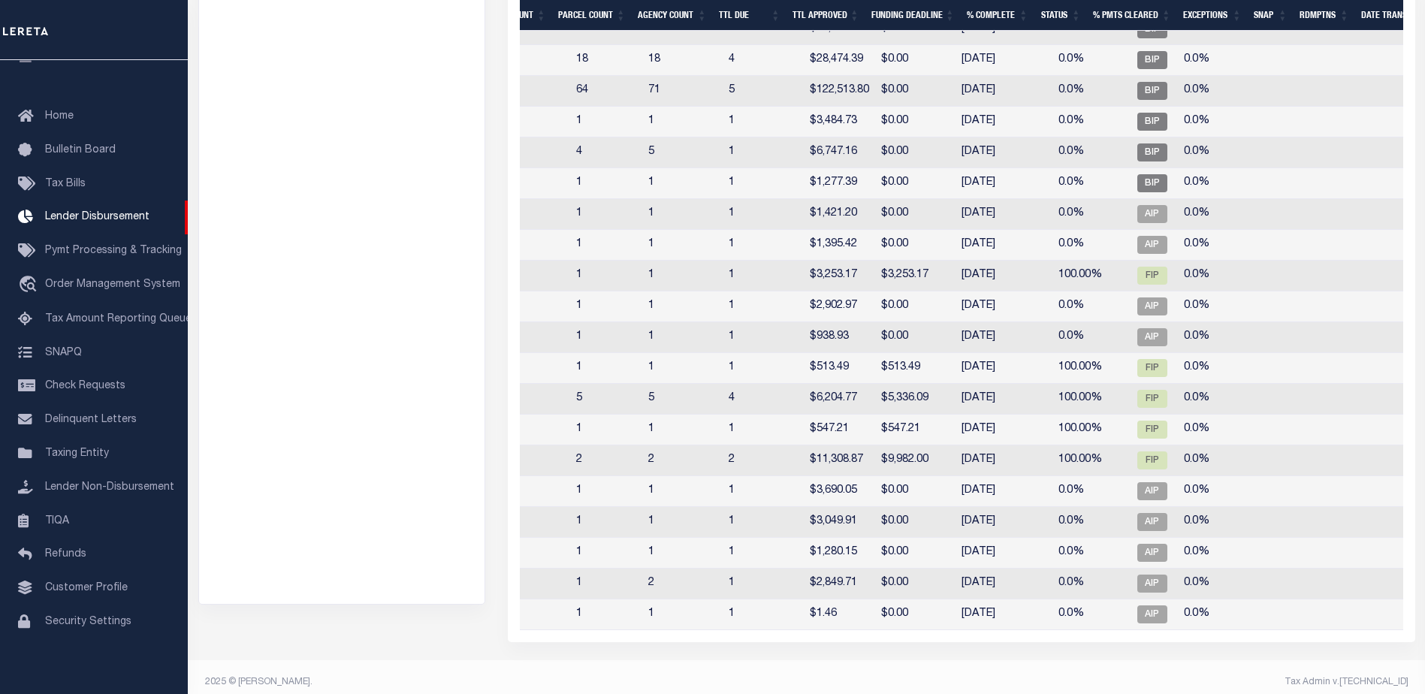
scroll to position [0, 0]
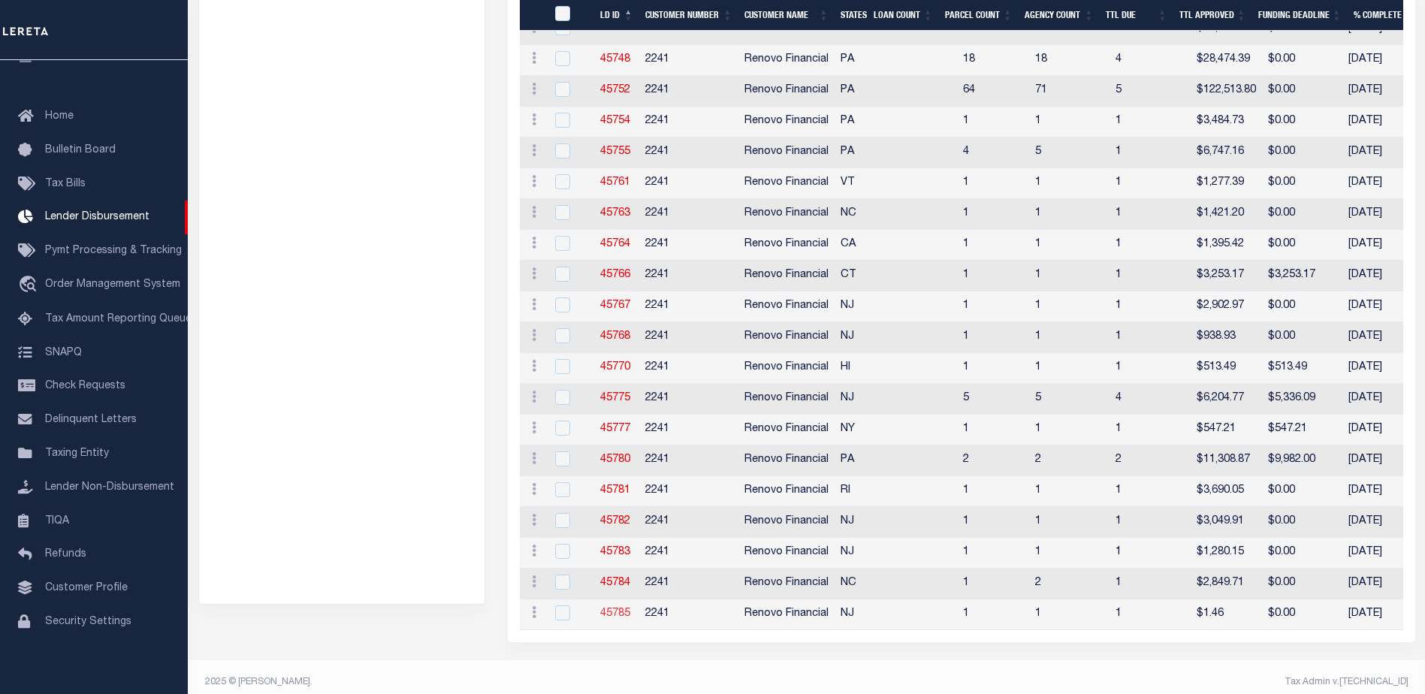
click at [611, 609] on link "45785" at bounding box center [615, 614] width 30 height 11
checkbox input "true"
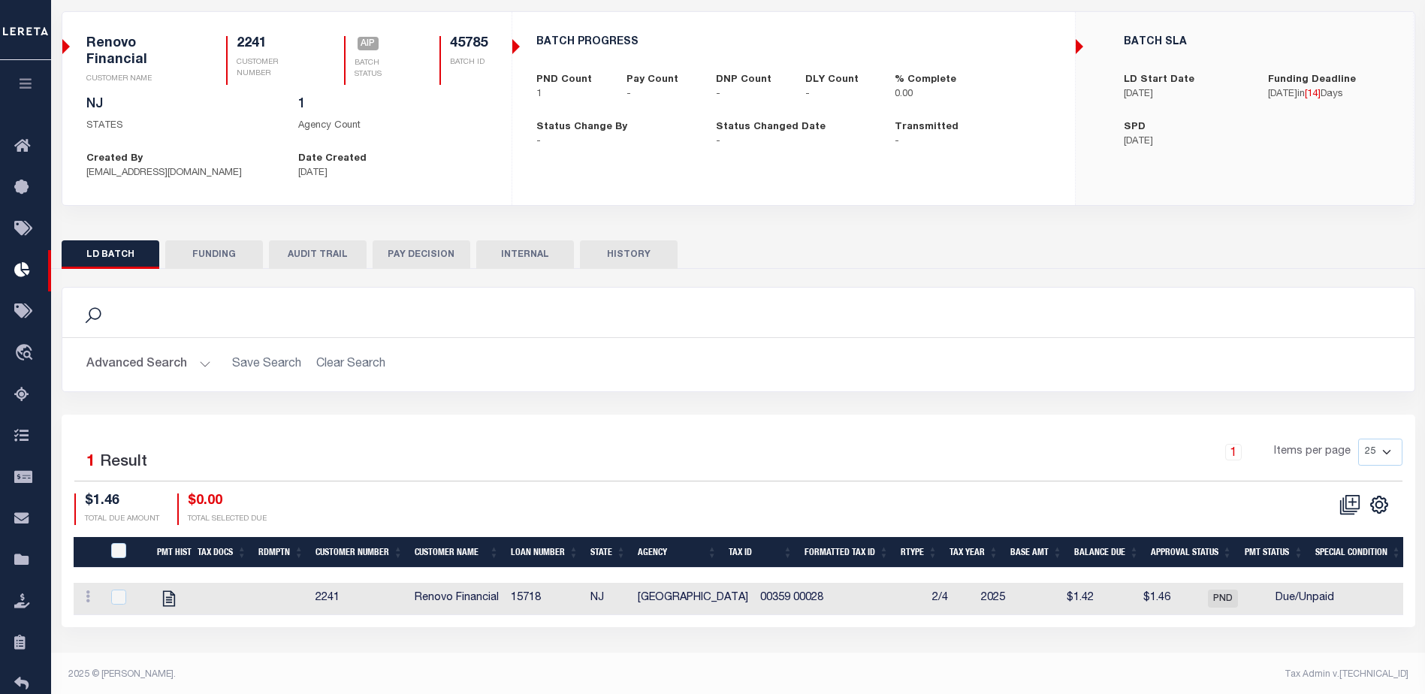
scroll to position [102, 0]
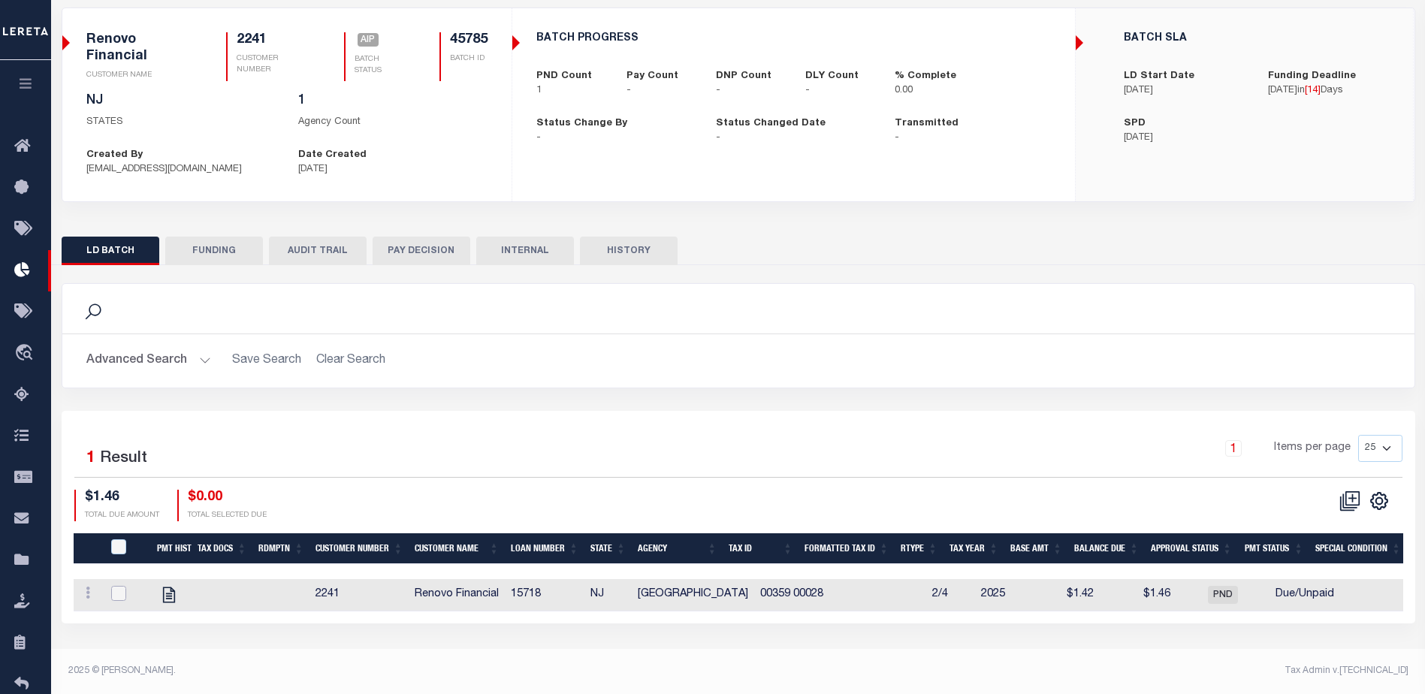
click at [118, 591] on input "checkbox" at bounding box center [118, 593] width 15 height 15
checkbox input "true"
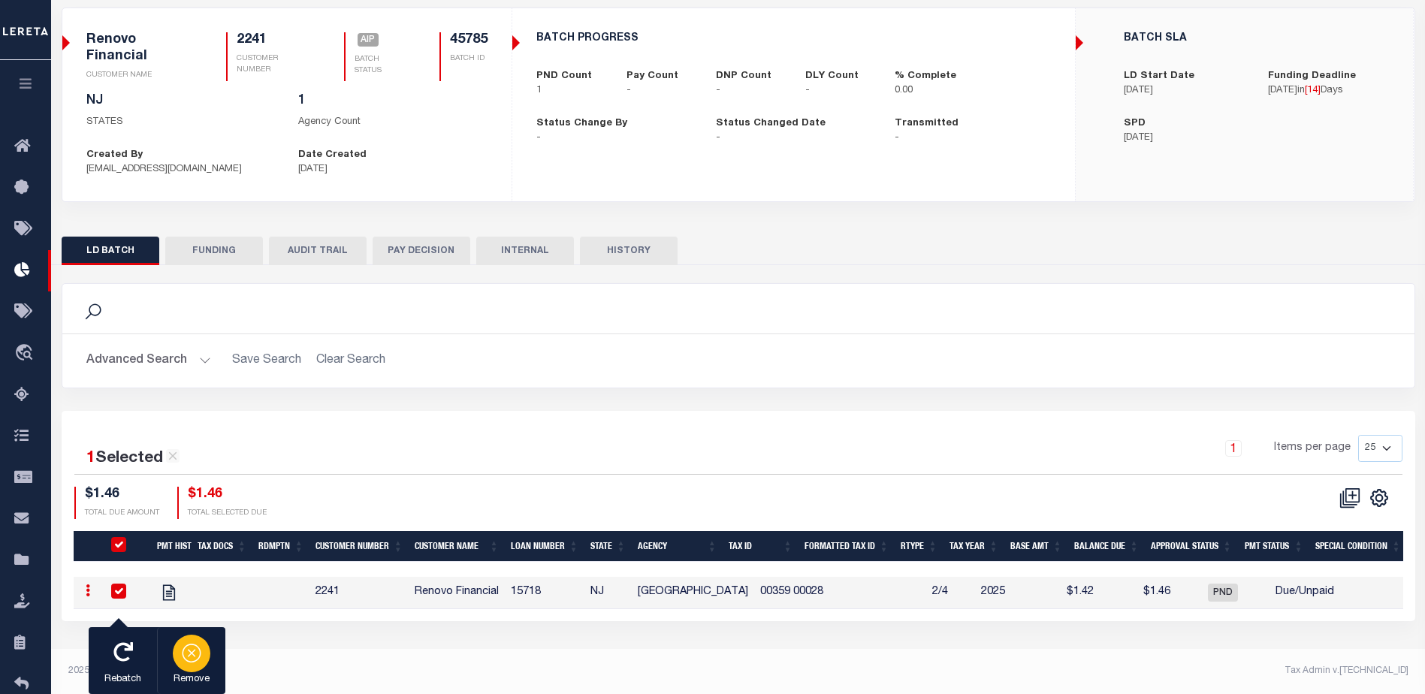
click at [190, 651] on icon "button" at bounding box center [191, 652] width 21 height 21
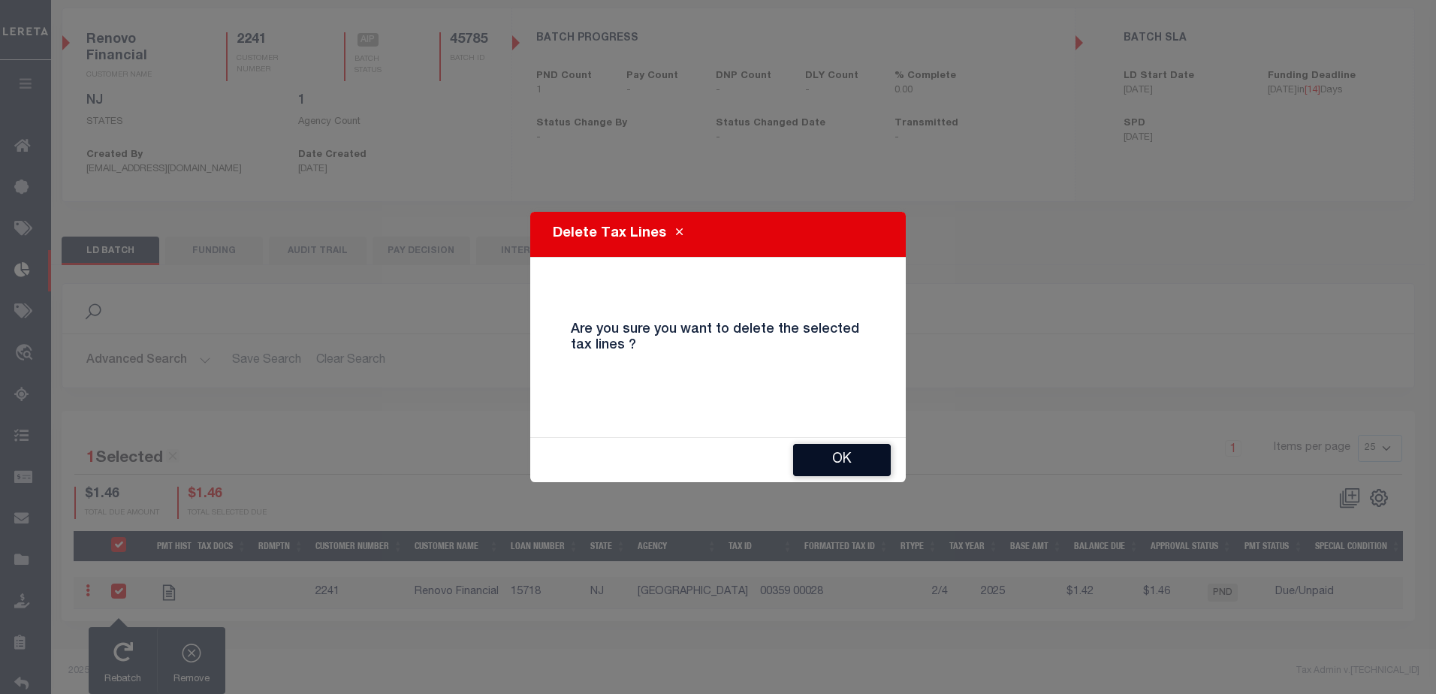
click at [843, 465] on button "OK" at bounding box center [842, 460] width 98 height 32
